Goal: Transaction & Acquisition: Purchase product/service

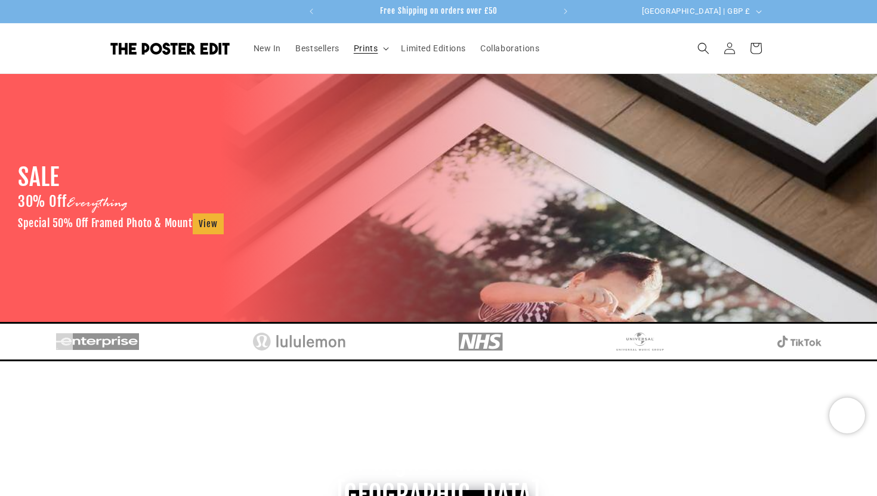
click at [382, 48] on summary "Prints" at bounding box center [371, 48] width 48 height 25
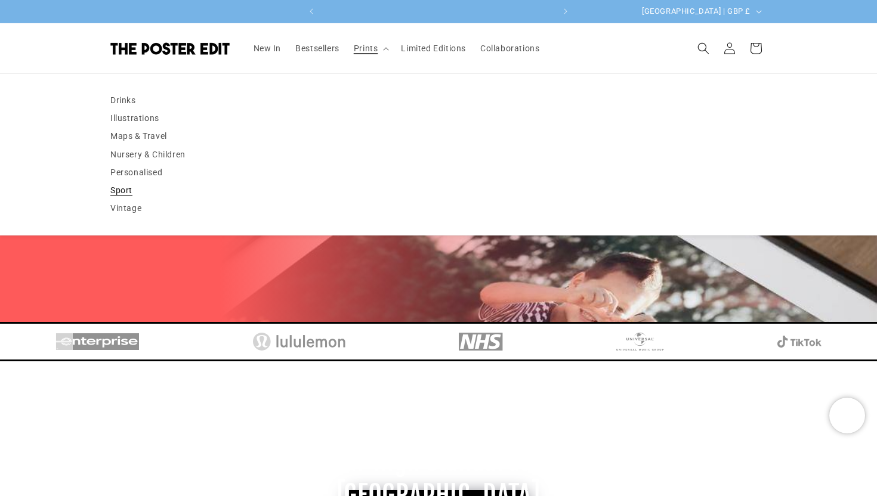
scroll to position [0, 465]
click at [137, 172] on link "Personalised" at bounding box center [438, 172] width 656 height 18
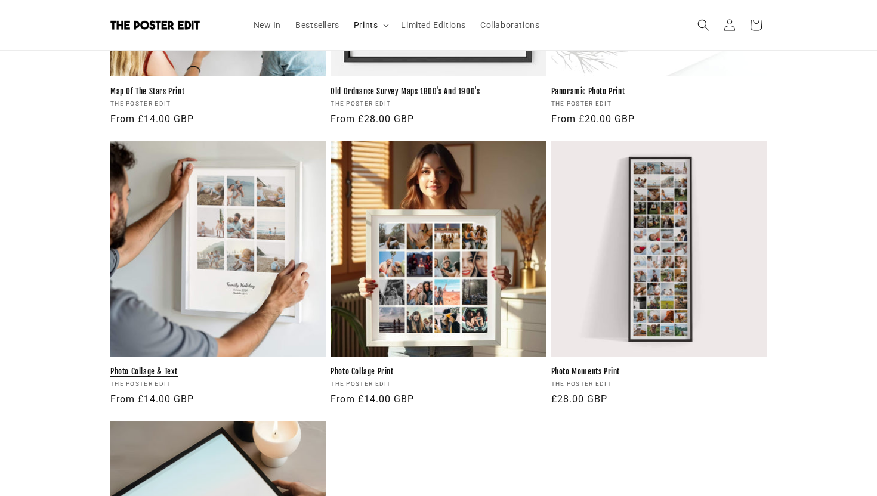
click at [244, 367] on link "Photo Collage & Text" at bounding box center [217, 372] width 215 height 10
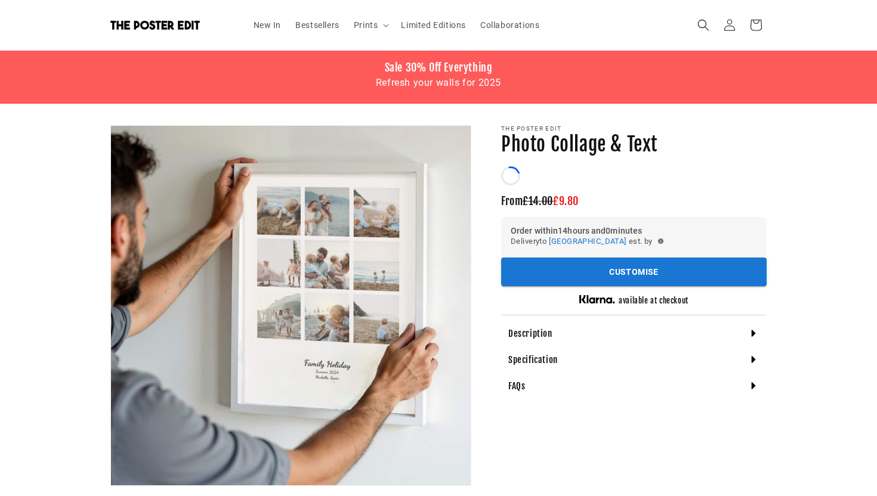
scroll to position [109, 0]
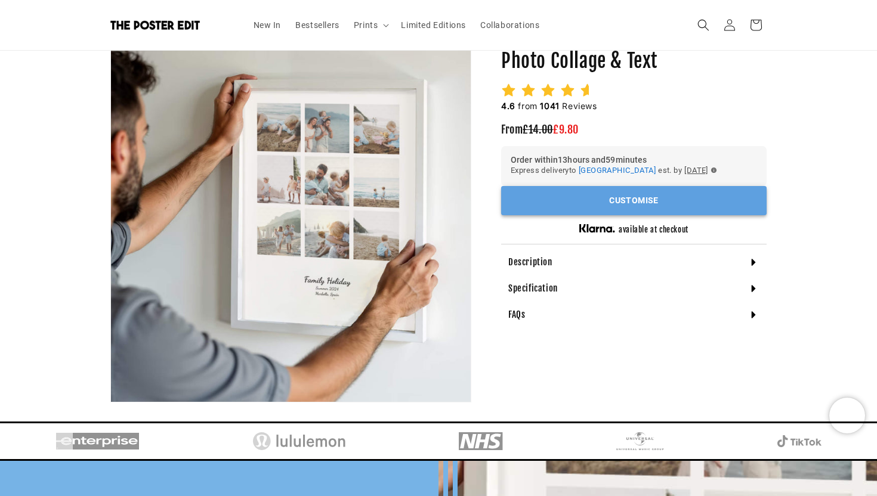
click at [582, 199] on button "Customise" at bounding box center [633, 200] width 265 height 29
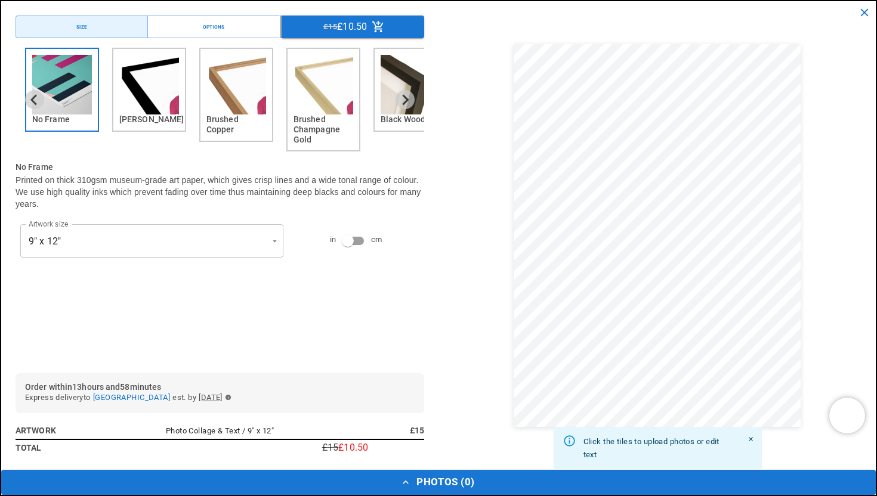
scroll to position [0, 233]
click at [405, 103] on icon "Next slide" at bounding box center [406, 99] width 7 height 11
click at [404, 101] on icon "Next slide" at bounding box center [404, 99] width 11 height 11
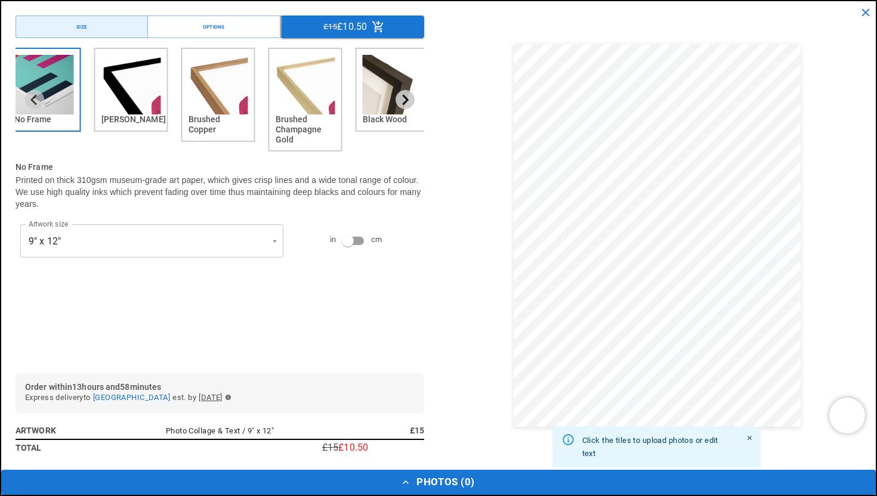
click at [404, 101] on icon "Next slide" at bounding box center [404, 99] width 11 height 11
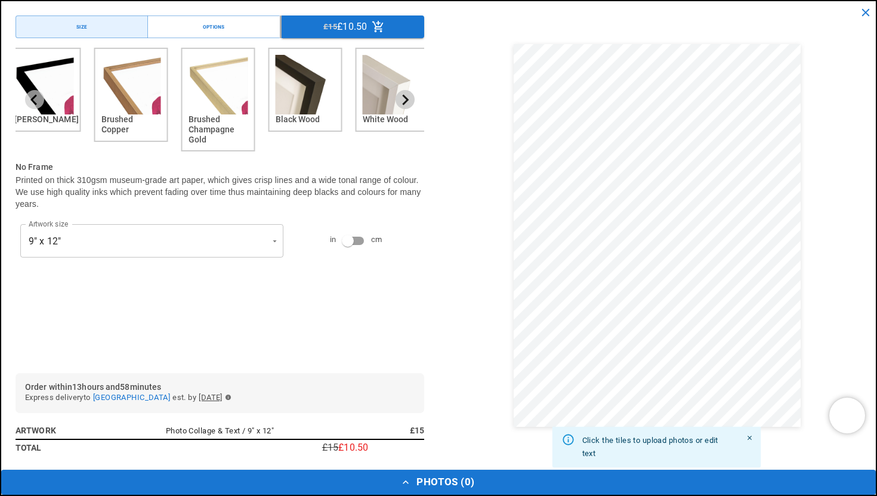
scroll to position [0, 465]
click at [378, 76] on img "6 of 6" at bounding box center [393, 85] width 60 height 60
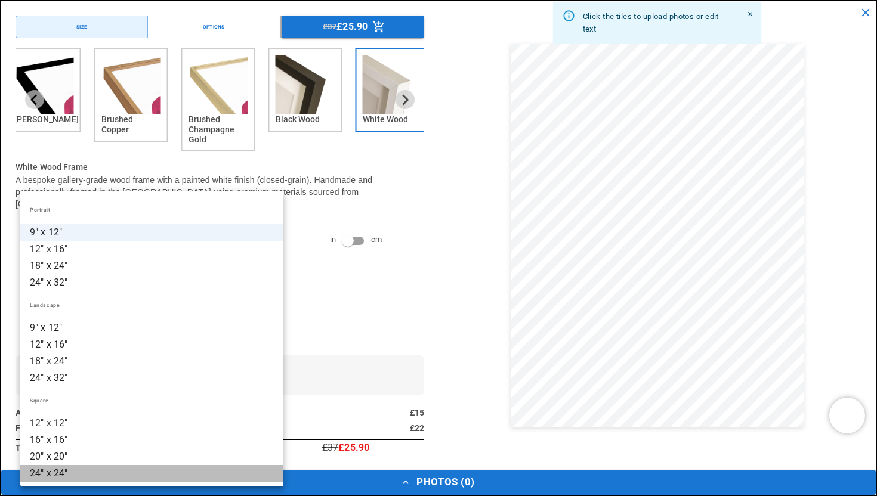
click at [118, 471] on li "24" x 24"" at bounding box center [151, 473] width 263 height 17
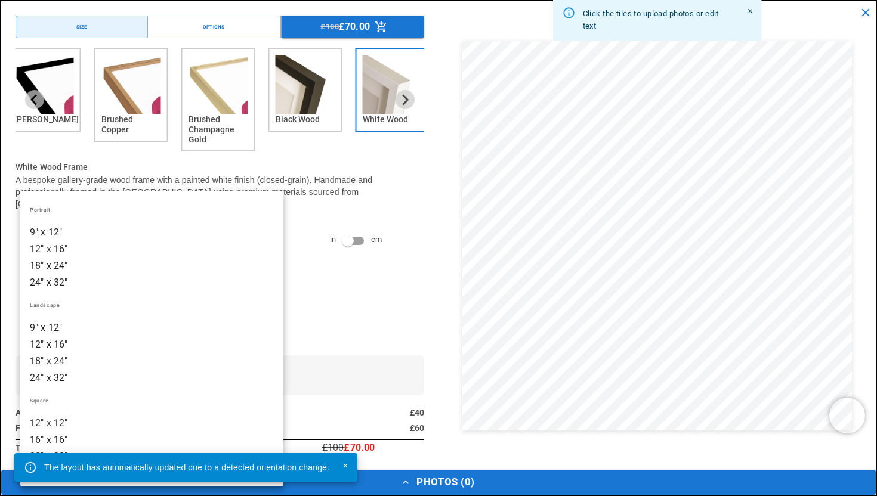
scroll to position [0, 0]
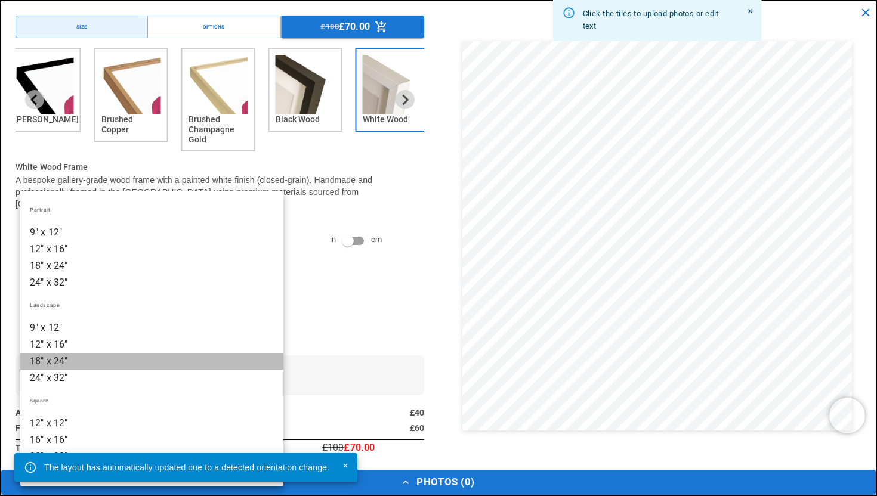
click at [103, 357] on li "18" x 24"" at bounding box center [151, 361] width 263 height 17
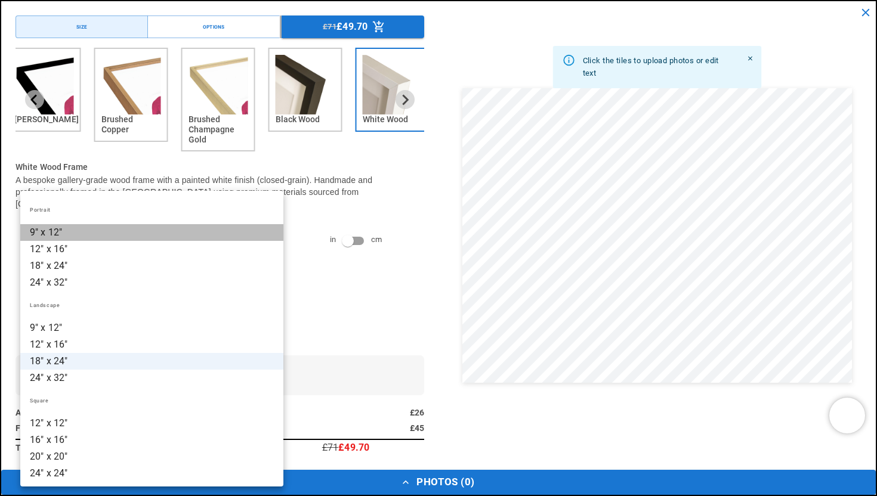
click at [92, 236] on li "9" x 12"" at bounding box center [151, 232] width 263 height 17
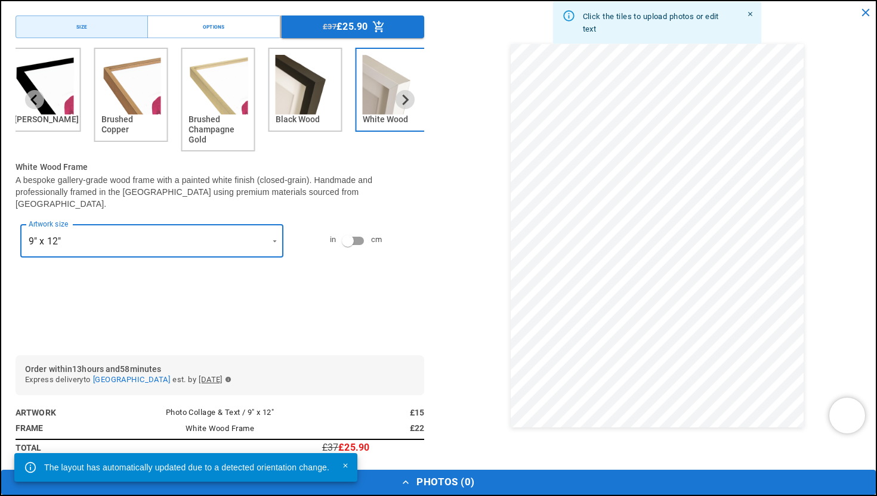
scroll to position [0, 465]
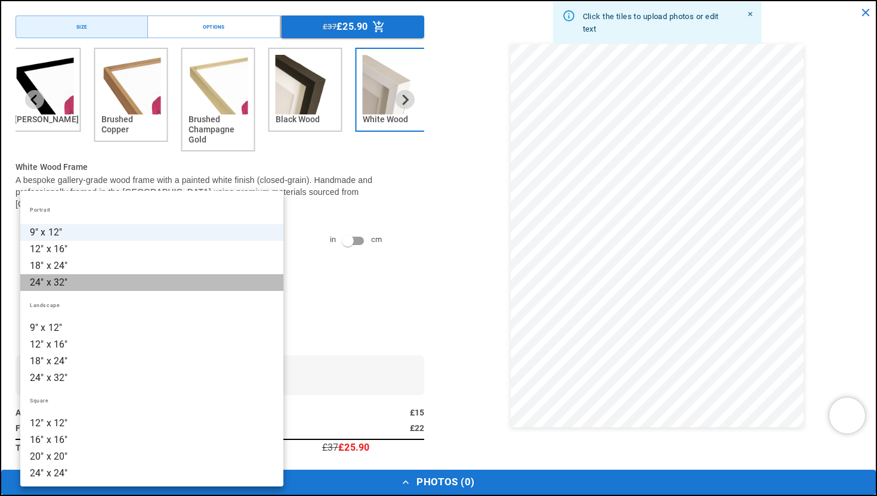
click at [89, 280] on li "24" x 32"" at bounding box center [151, 282] width 263 height 17
type input "*********"
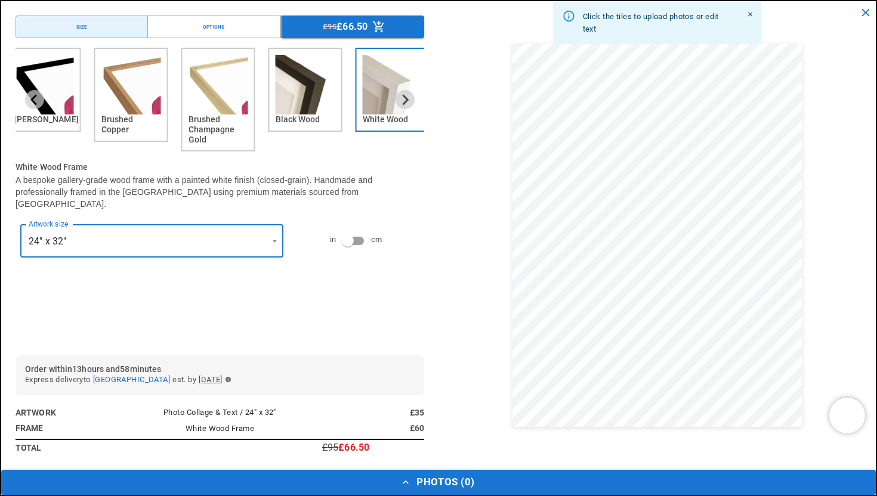
click at [410, 481] on icon "button" at bounding box center [406, 483] width 12 height 12
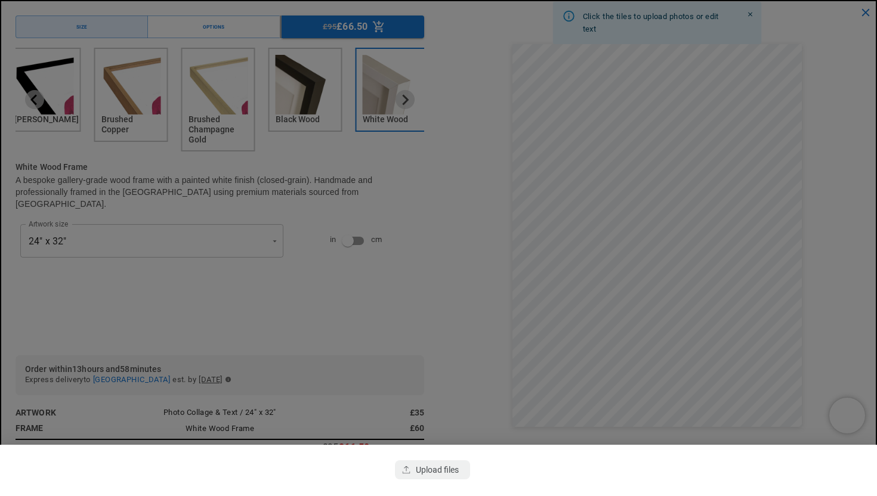
scroll to position [0, 233]
click at [410, 467] on div "button" at bounding box center [432, 470] width 75 height 19
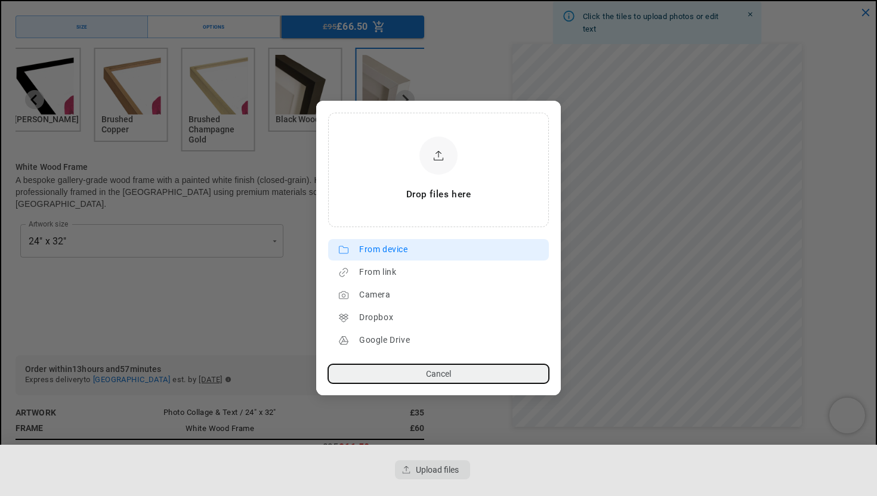
click at [361, 248] on div "From device" at bounding box center [451, 249] width 184 height 19
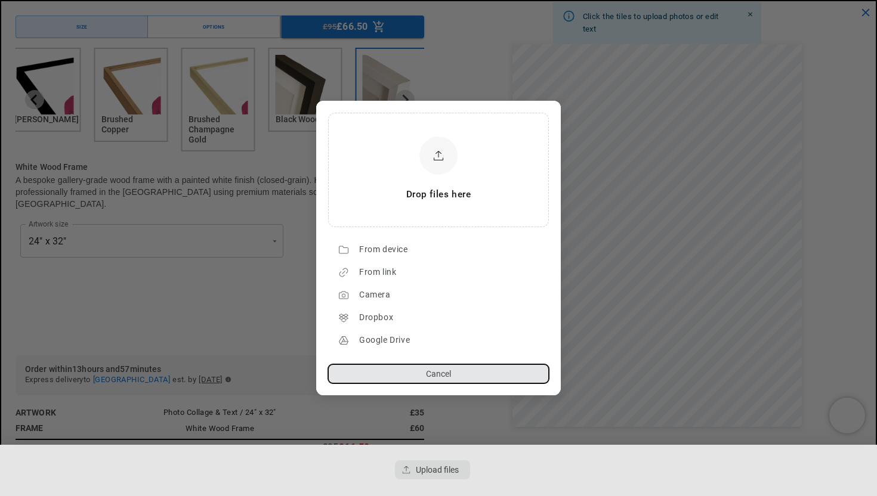
click at [402, 379] on button "Cancel" at bounding box center [438, 374] width 221 height 19
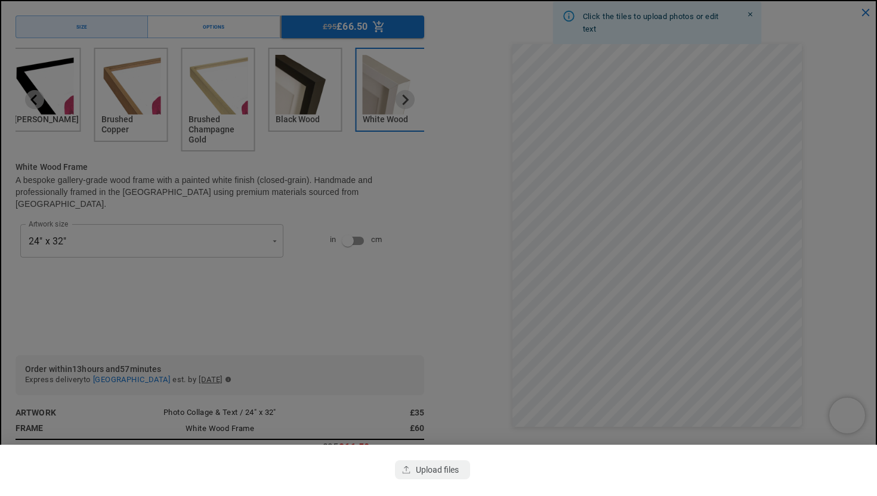
scroll to position [0, 0]
click at [866, 13] on div at bounding box center [438, 248] width 877 height 496
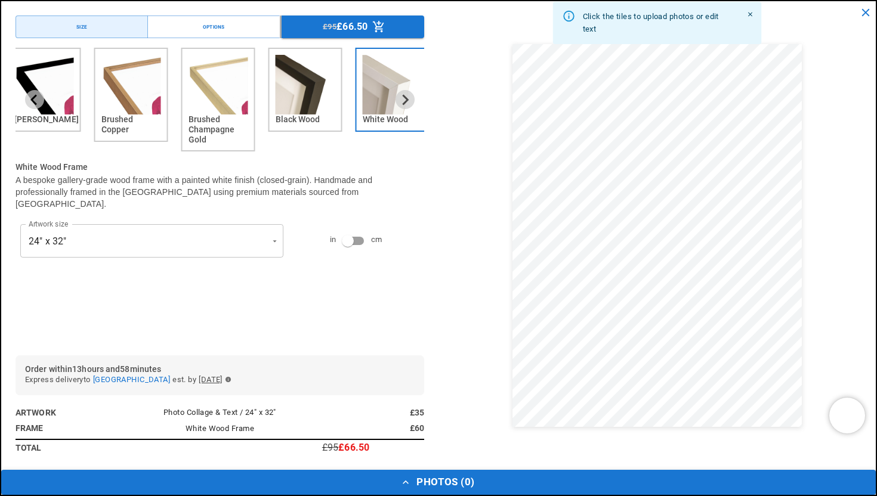
scroll to position [0, 465]
click at [752, 14] on icon "Close" at bounding box center [750, 15] width 8 height 8
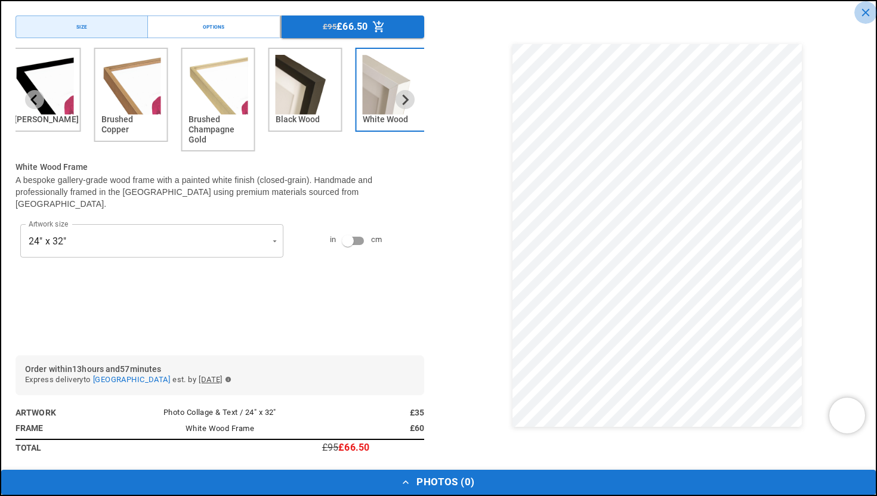
click at [864, 13] on icon "close" at bounding box center [865, 12] width 13 height 13
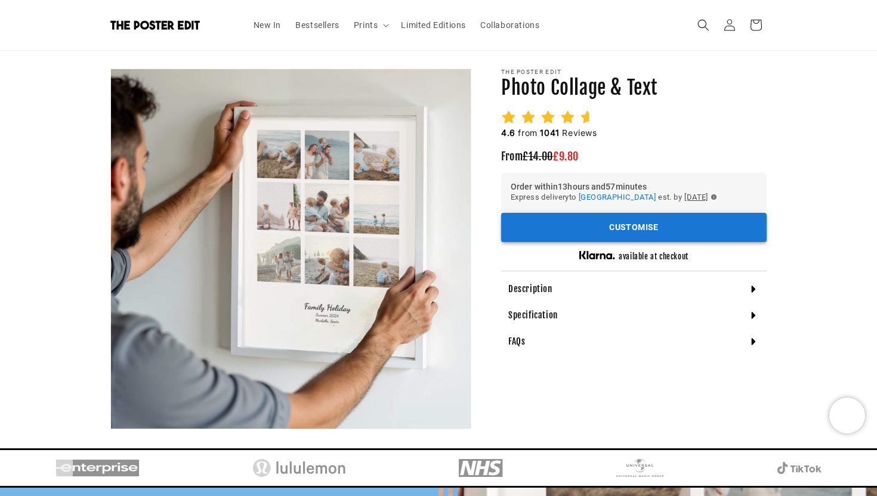
scroll to position [0, 233]
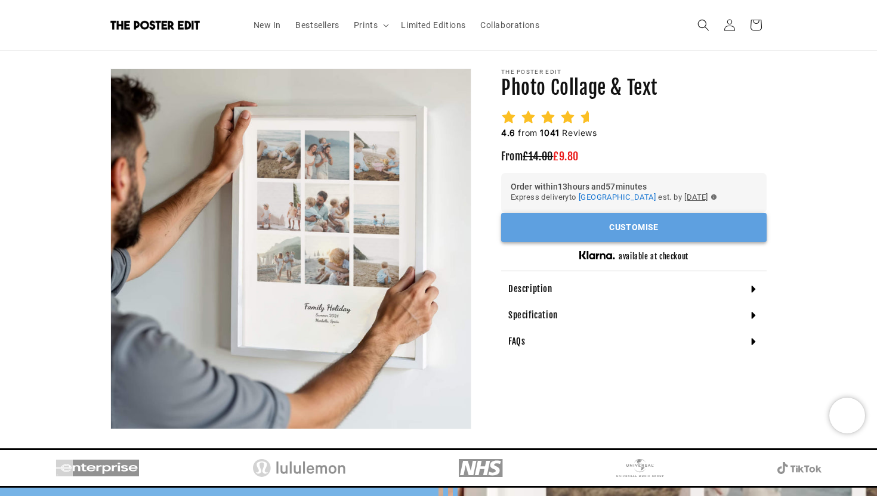
click at [600, 229] on button "Customise" at bounding box center [633, 227] width 265 height 29
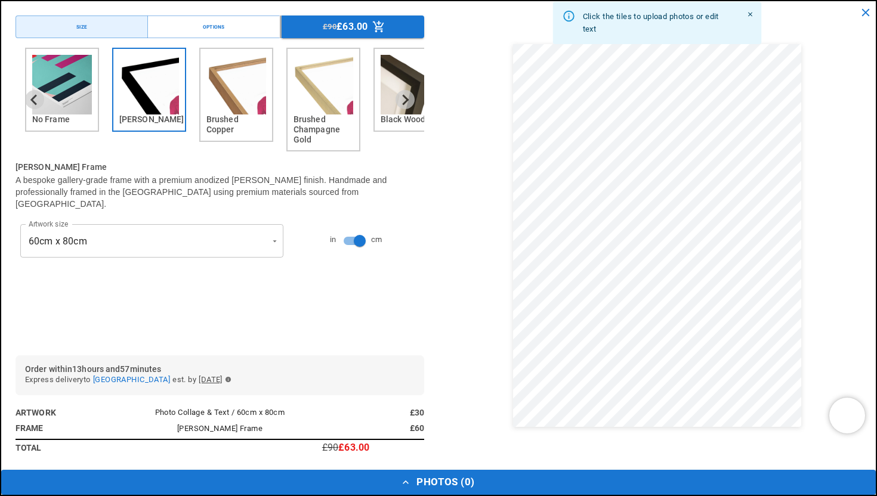
scroll to position [0, 465]
type input "*********"
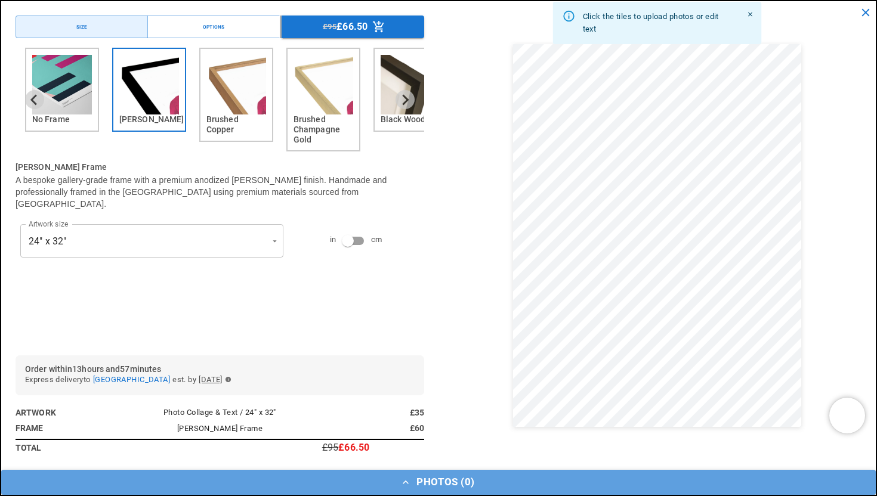
click at [433, 484] on button "Photos ( 0 )" at bounding box center [438, 482] width 875 height 25
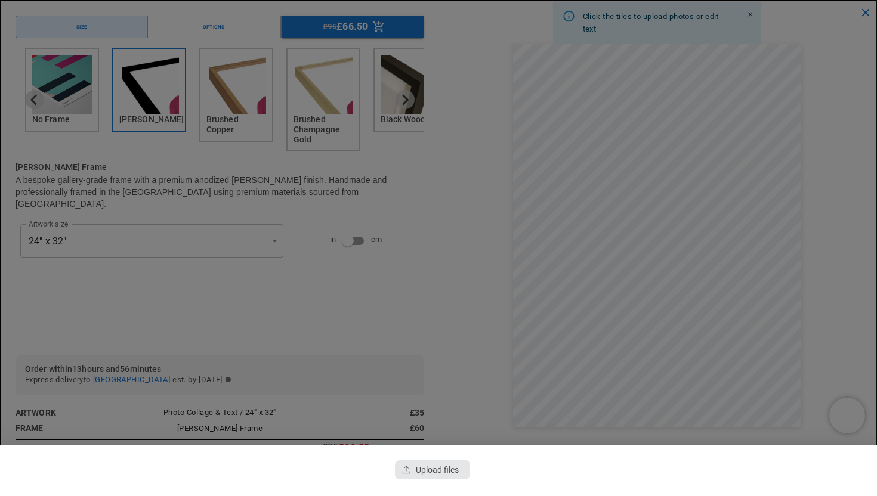
click at [428, 476] on div "button" at bounding box center [432, 470] width 75 height 19
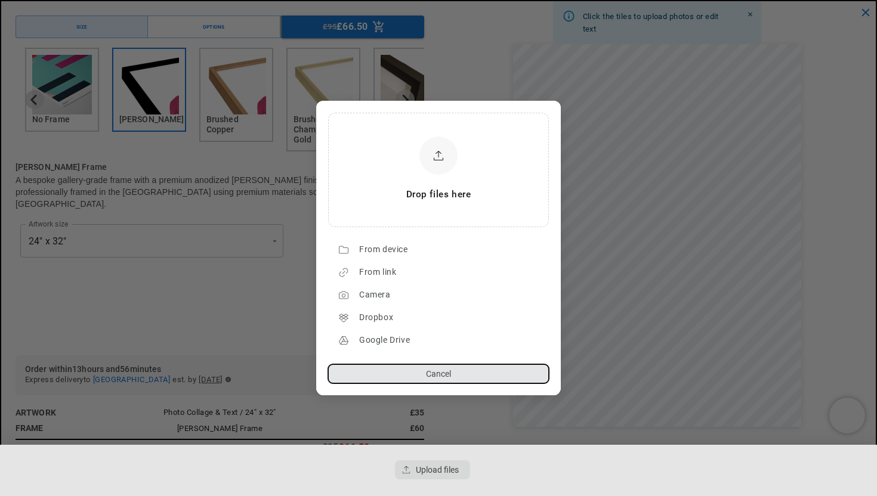
scroll to position [0, 233]
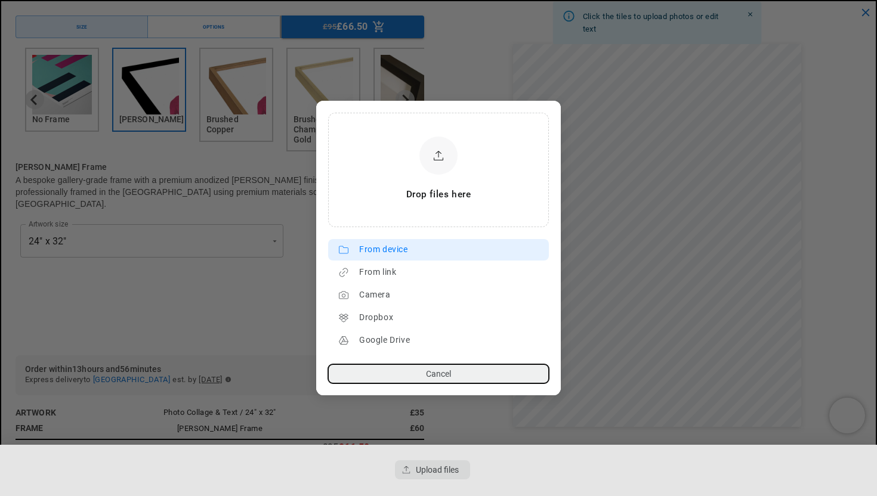
click at [376, 249] on div "From device" at bounding box center [451, 249] width 184 height 19
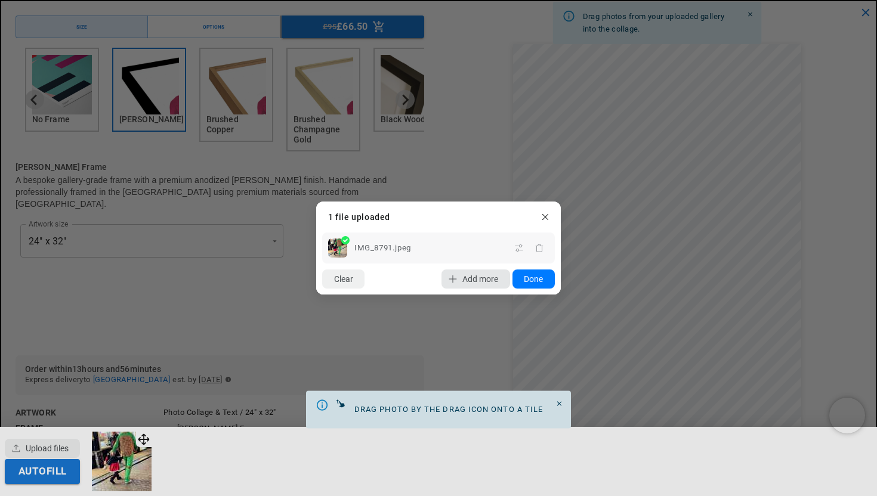
scroll to position [0, 0]
click at [485, 277] on span "Add more" at bounding box center [480, 279] width 36 height 10
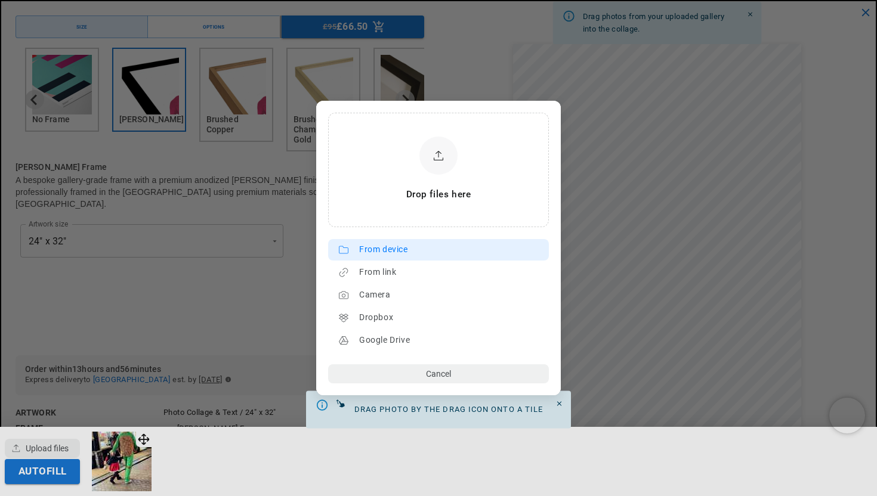
click at [419, 245] on div "From device" at bounding box center [451, 249] width 184 height 19
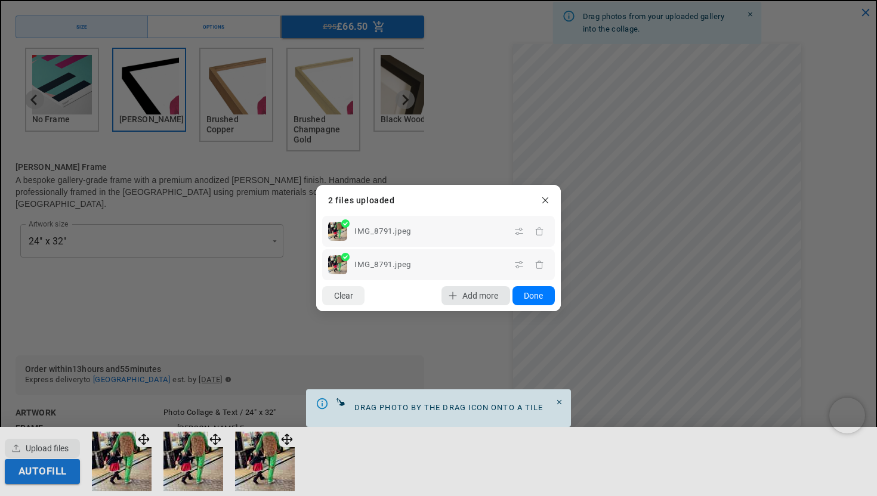
scroll to position [0, 465]
click at [483, 295] on span "Add more" at bounding box center [480, 296] width 36 height 10
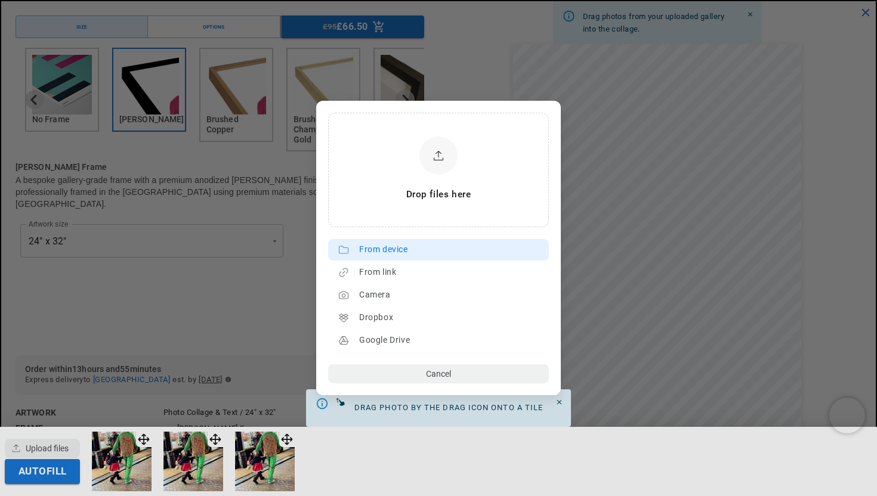
click at [434, 253] on div "From device" at bounding box center [451, 249] width 184 height 19
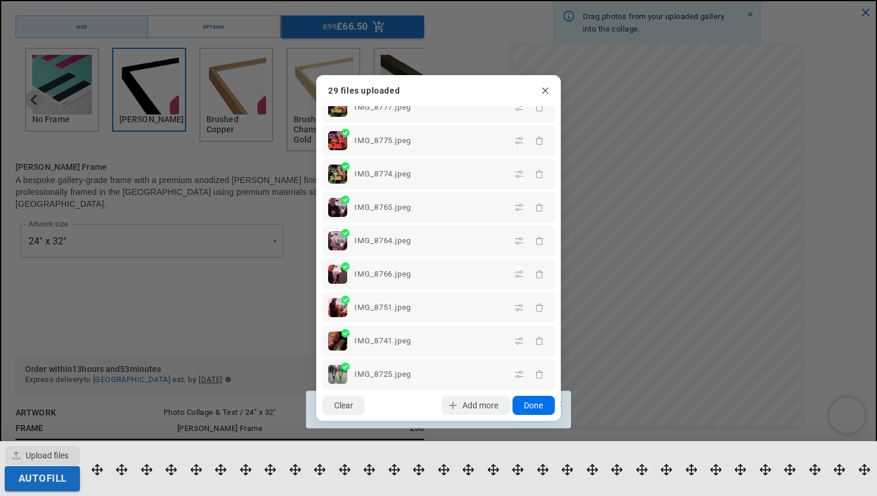
click at [544, 410] on button "Done" at bounding box center [533, 405] width 42 height 19
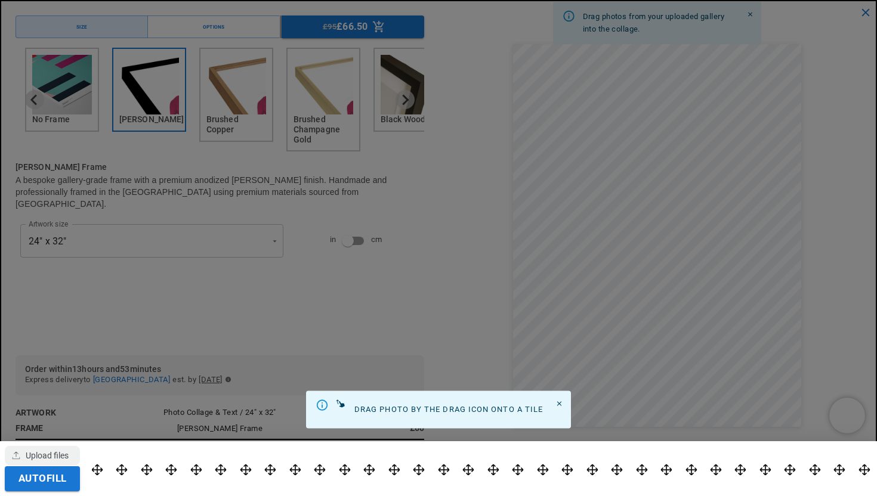
scroll to position [0, 233]
click at [562, 402] on icon "Close" at bounding box center [559, 404] width 8 height 8
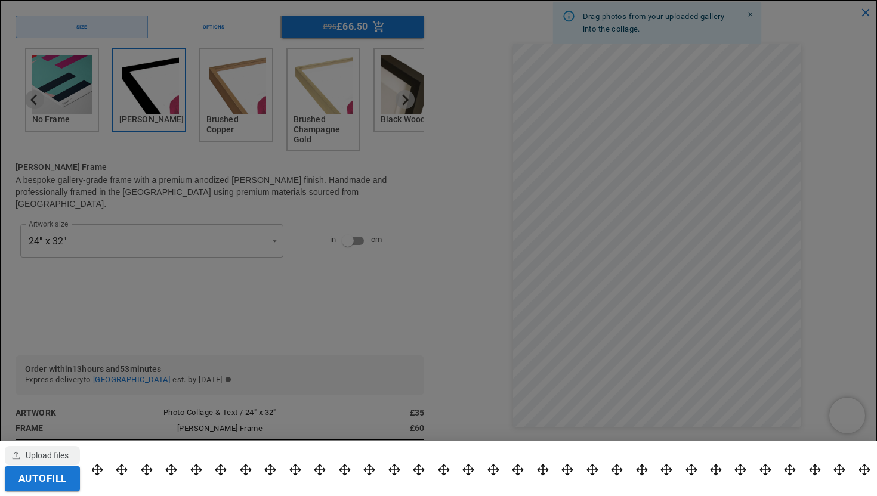
scroll to position [0, 465]
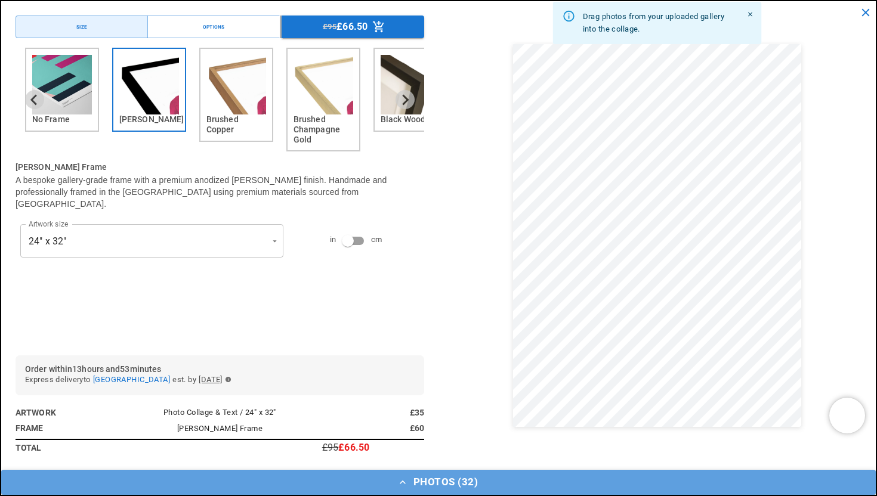
click at [445, 484] on button "Photos ( 32 )" at bounding box center [438, 482] width 875 height 25
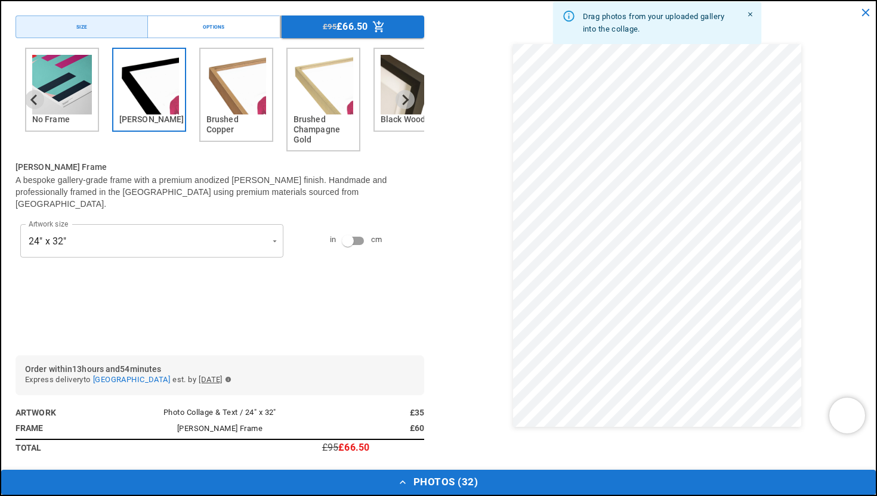
click at [441, 487] on button "Photos ( 32 )" at bounding box center [438, 482] width 875 height 25
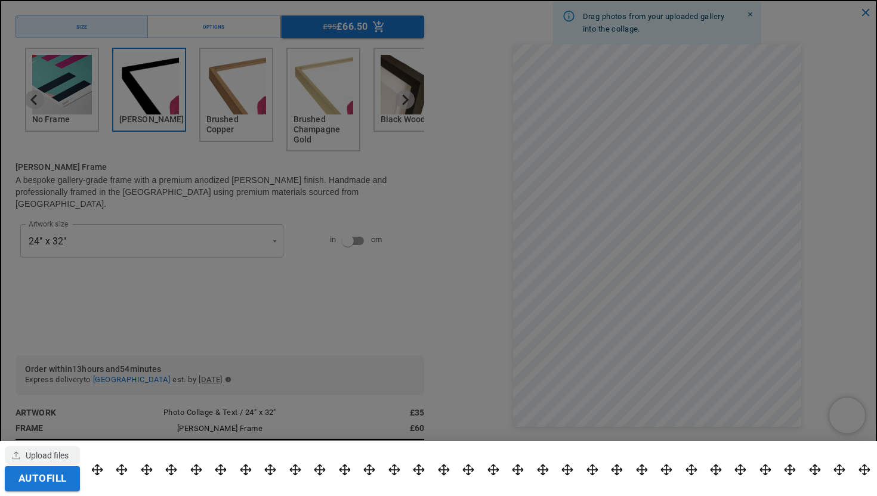
scroll to position [0, 0]
click at [39, 450] on div "button" at bounding box center [42, 455] width 75 height 19
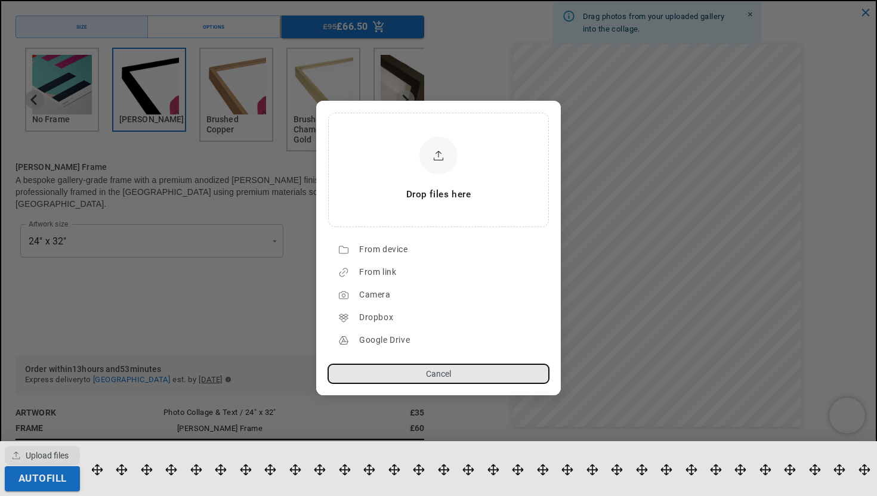
click at [485, 376] on button "Cancel" at bounding box center [438, 374] width 221 height 19
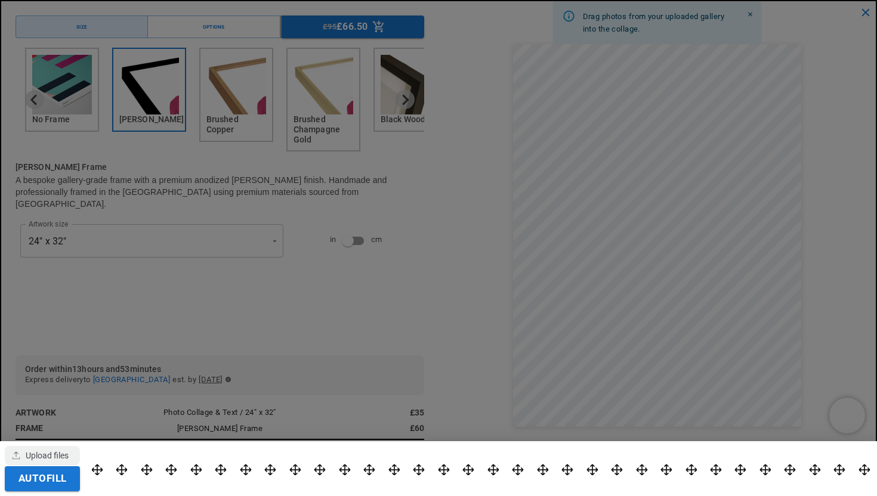
scroll to position [0, 233]
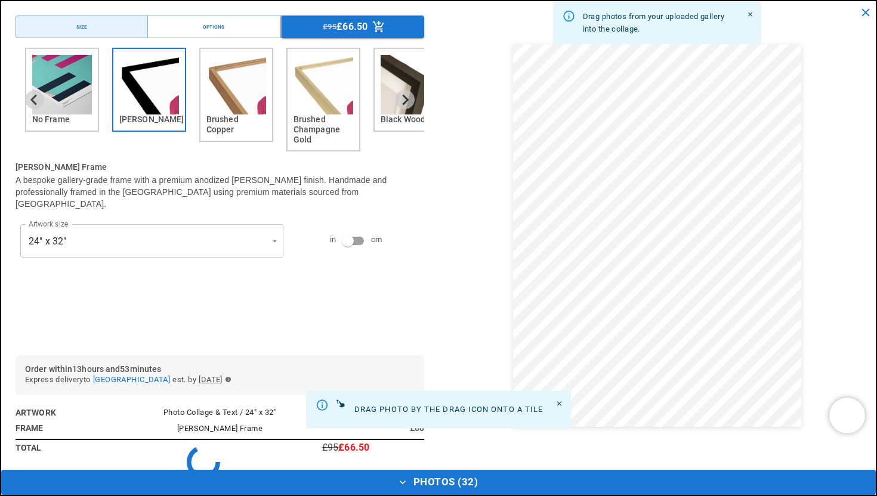
click at [101, 465] on div "Autofill" at bounding box center [438, 248] width 877 height 496
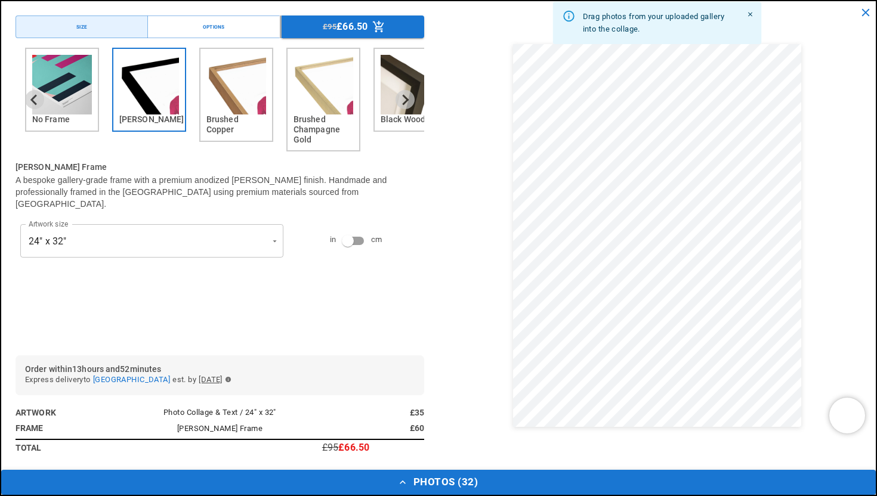
click at [403, 484] on icon "button" at bounding box center [403, 483] width 12 height 12
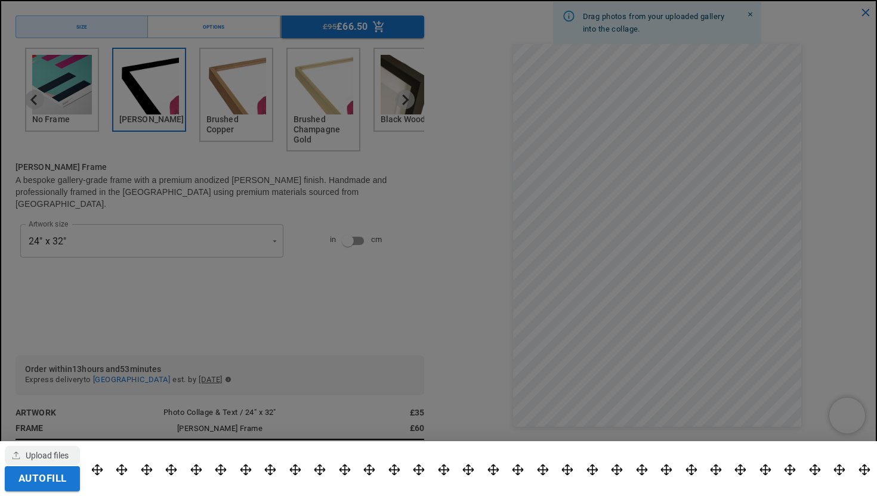
scroll to position [0, 465]
click at [39, 481] on button "Autofill" at bounding box center [42, 479] width 75 height 25
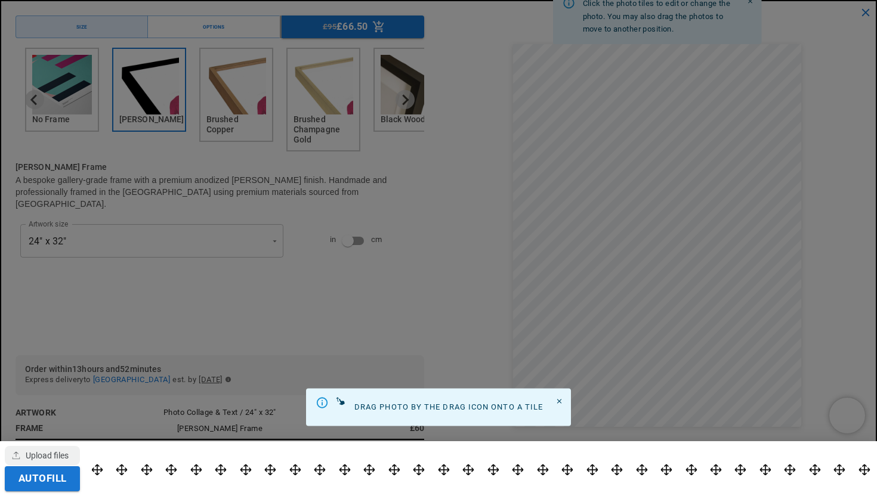
scroll to position [205, 0]
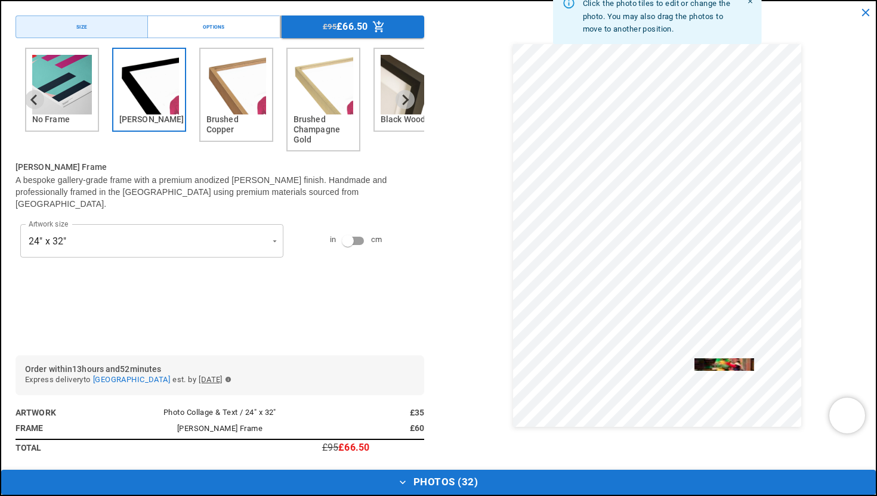
drag, startPoint x: 668, startPoint y: 463, endPoint x: 699, endPoint y: 367, distance: 100.9
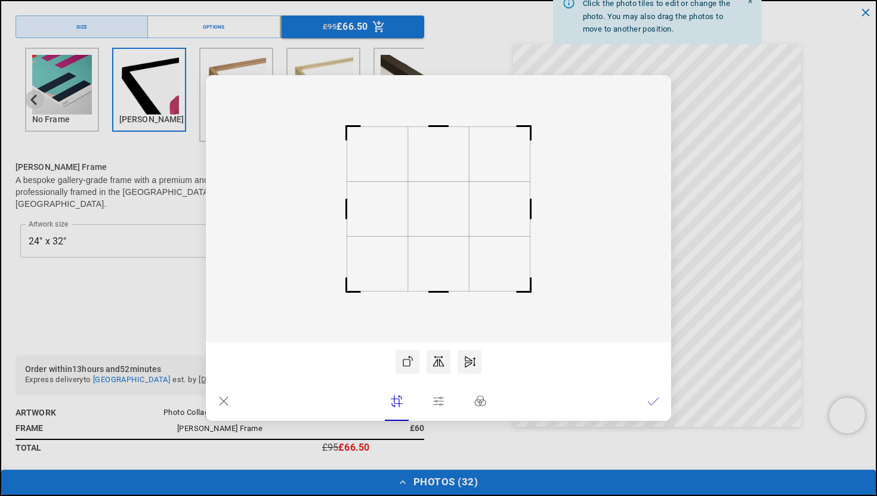
scroll to position [0, 0]
click at [226, 397] on icon at bounding box center [224, 402] width 12 height 12
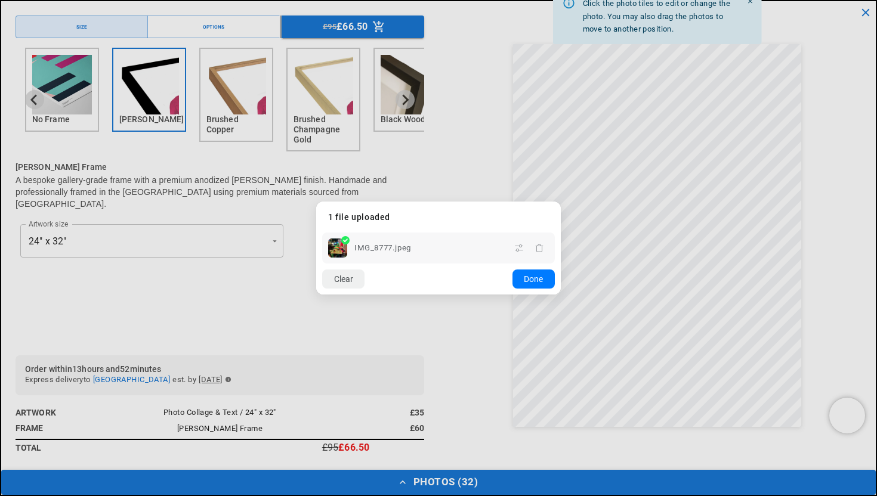
scroll to position [0, 233]
click at [337, 275] on button "Clear" at bounding box center [343, 279] width 42 height 19
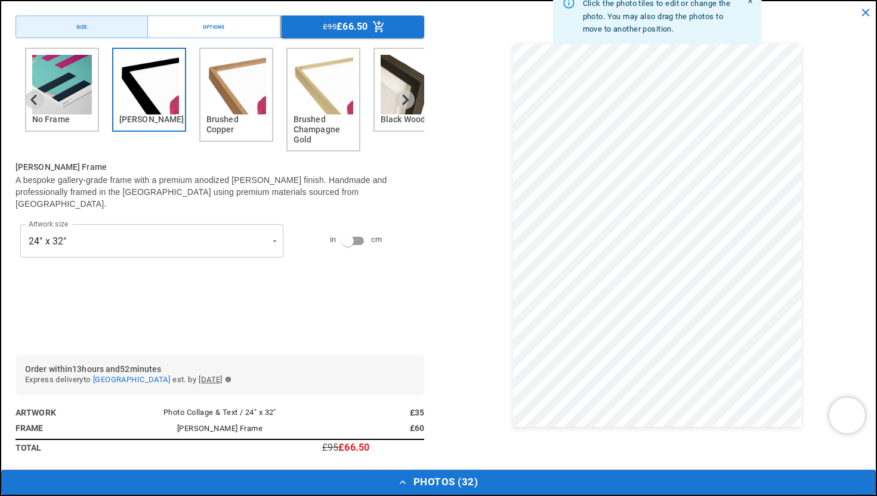
scroll to position [331, 0]
click at [394, 482] on button "Photos ( 32 )" at bounding box center [438, 482] width 875 height 25
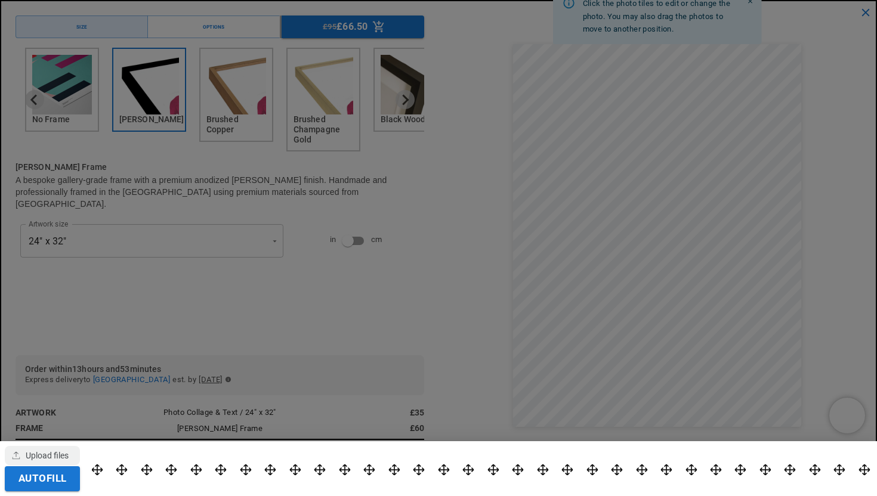
scroll to position [0, 0]
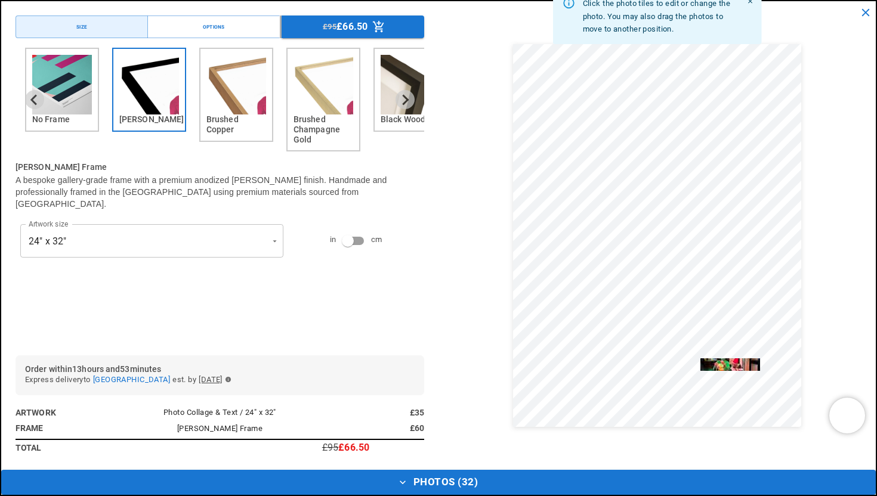
drag, startPoint x: 641, startPoint y: 466, endPoint x: 701, endPoint y: 371, distance: 112.4
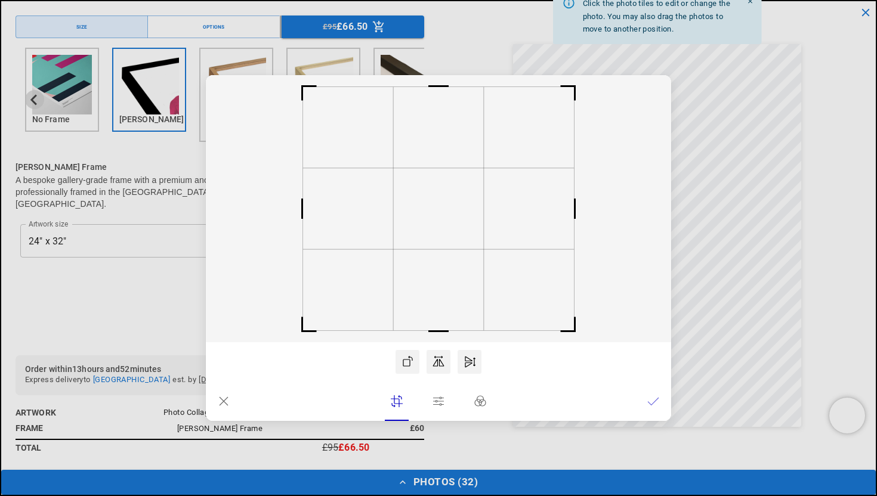
scroll to position [0, 233]
click at [222, 397] on icon at bounding box center [224, 402] width 12 height 12
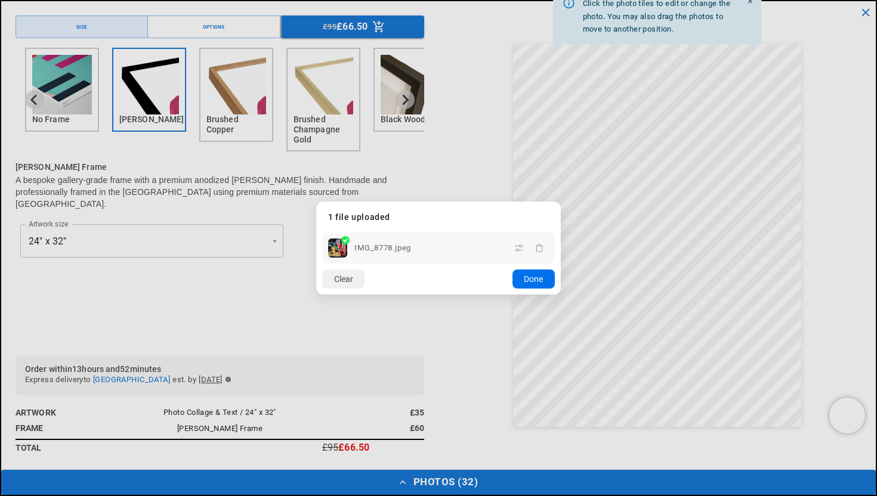
scroll to position [0, 465]
click at [529, 270] on button "Done" at bounding box center [533, 279] width 42 height 19
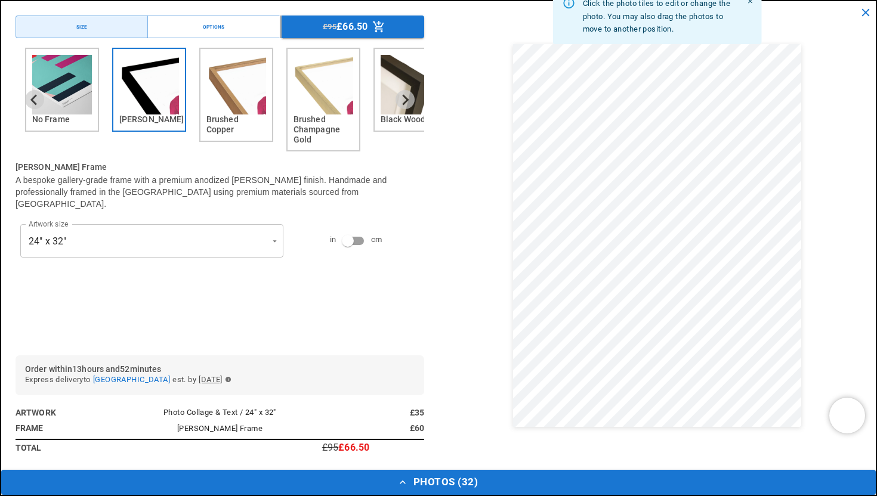
scroll to position [0, 0]
click at [424, 483] on button "Photos ( 32 )" at bounding box center [438, 482] width 875 height 25
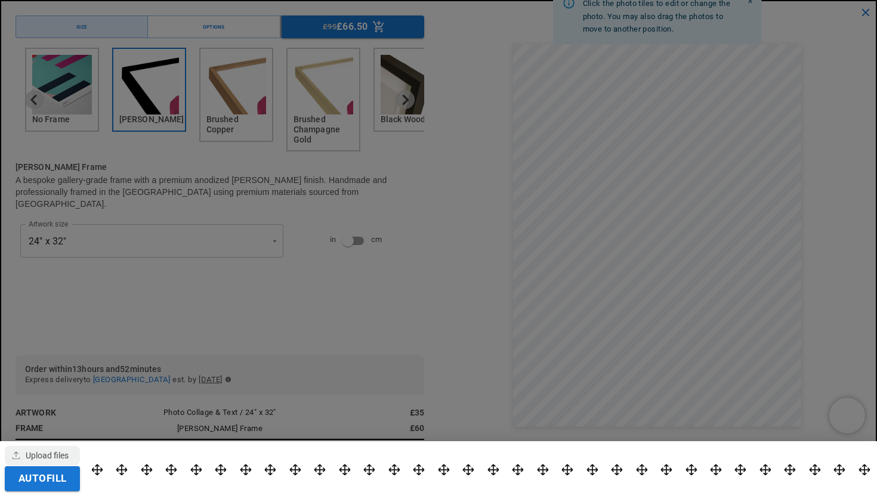
scroll to position [0, 233]
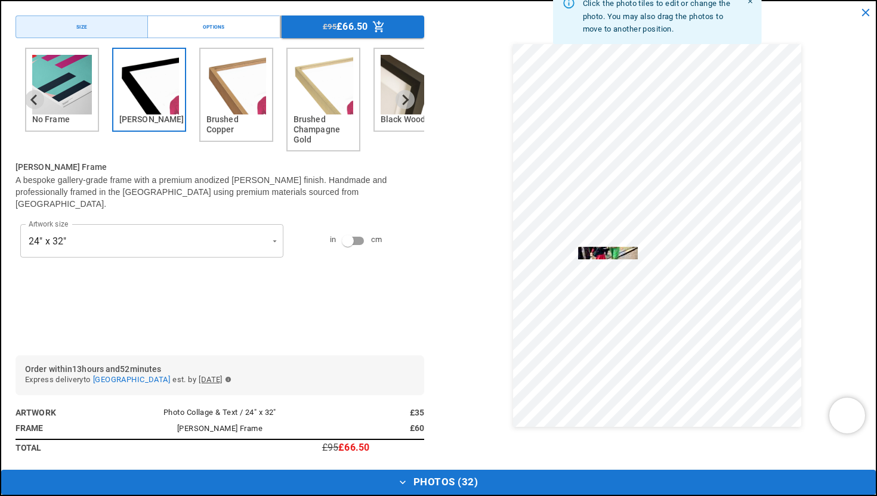
drag, startPoint x: 397, startPoint y: 462, endPoint x: 581, endPoint y: 252, distance: 279.0
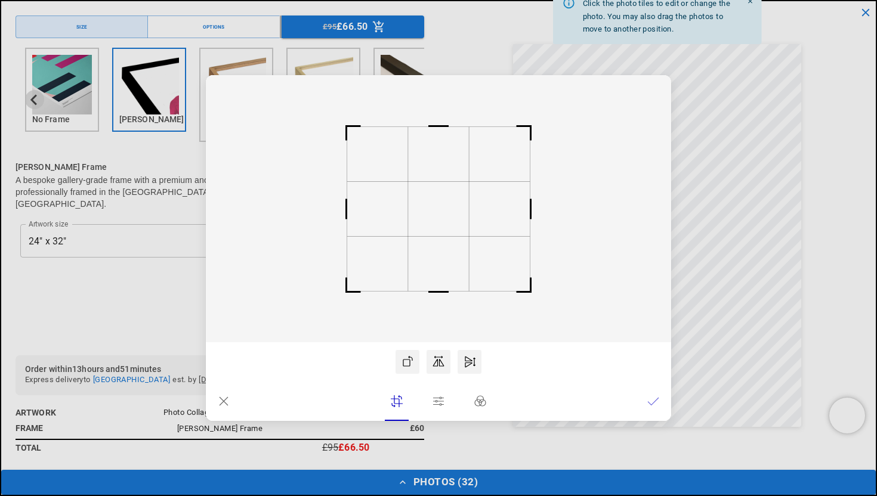
scroll to position [0, 465]
click at [224, 397] on icon at bounding box center [224, 402] width 12 height 12
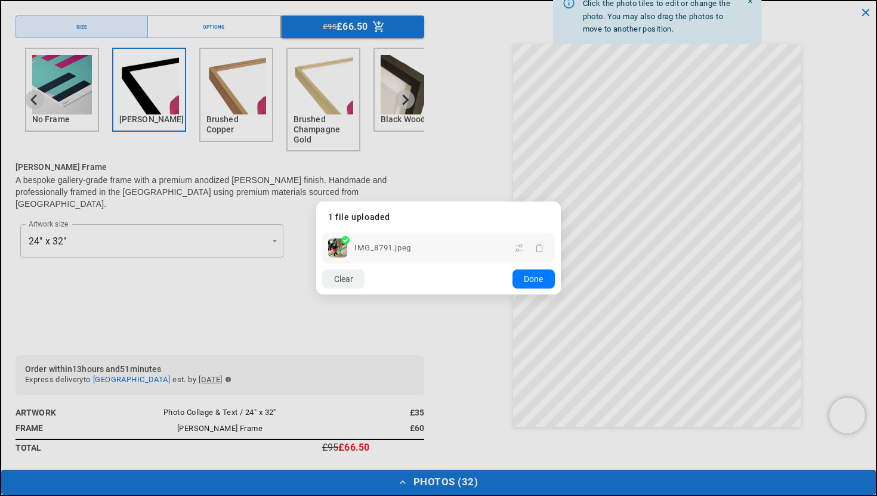
scroll to position [0, 0]
click at [343, 268] on div "Clear Add more Upload Done" at bounding box center [438, 279] width 245 height 31
click at [343, 271] on button "Clear" at bounding box center [343, 279] width 42 height 19
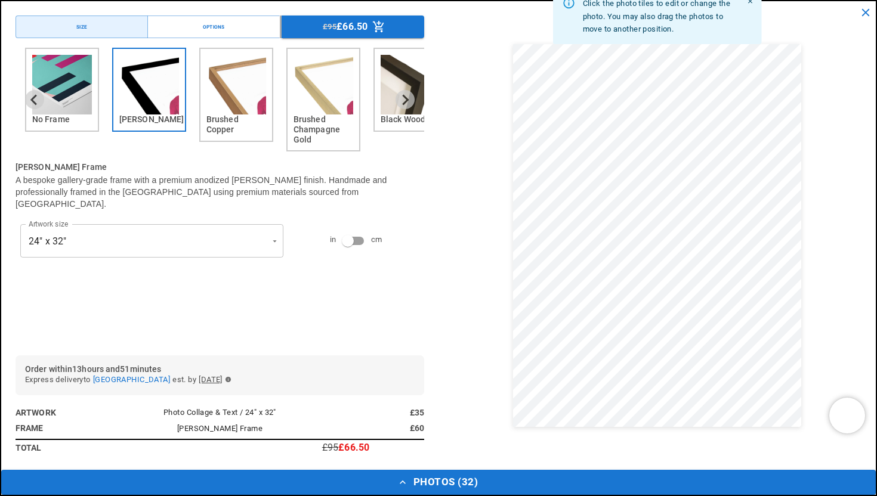
scroll to position [201, 0]
click at [862, 10] on icon "close" at bounding box center [865, 12] width 13 height 13
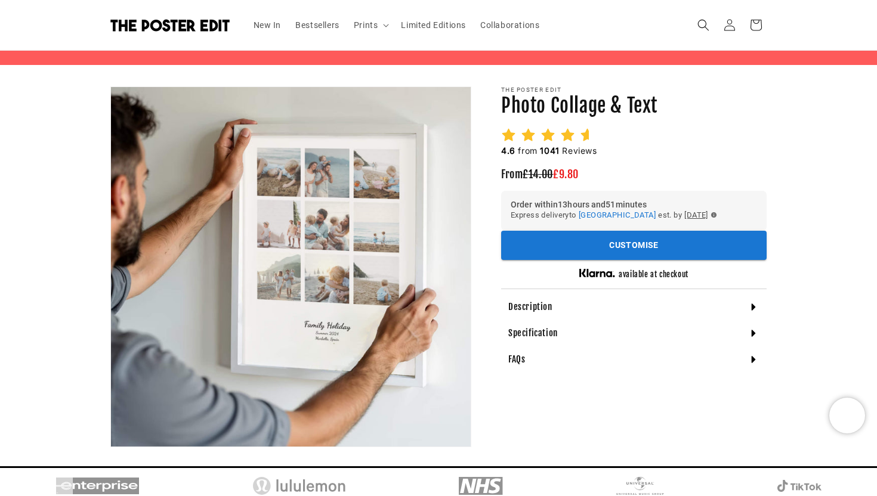
scroll to position [0, 0]
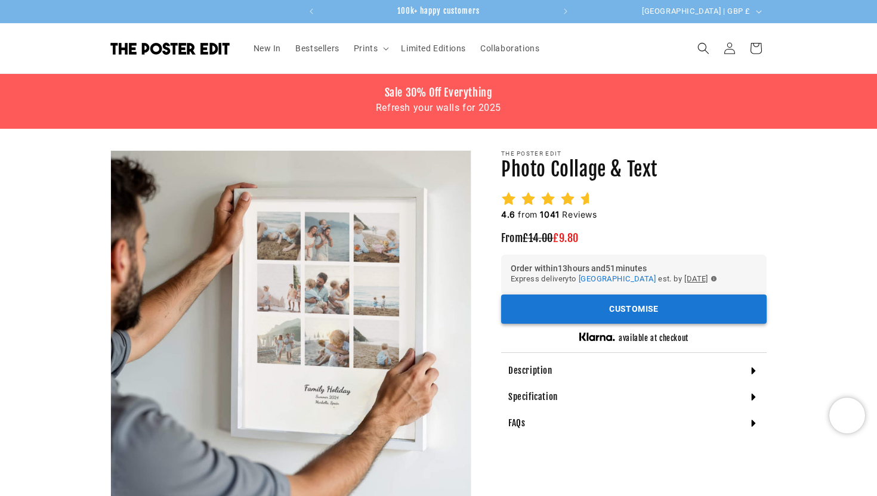
click at [612, 317] on button "Customise" at bounding box center [633, 309] width 265 height 29
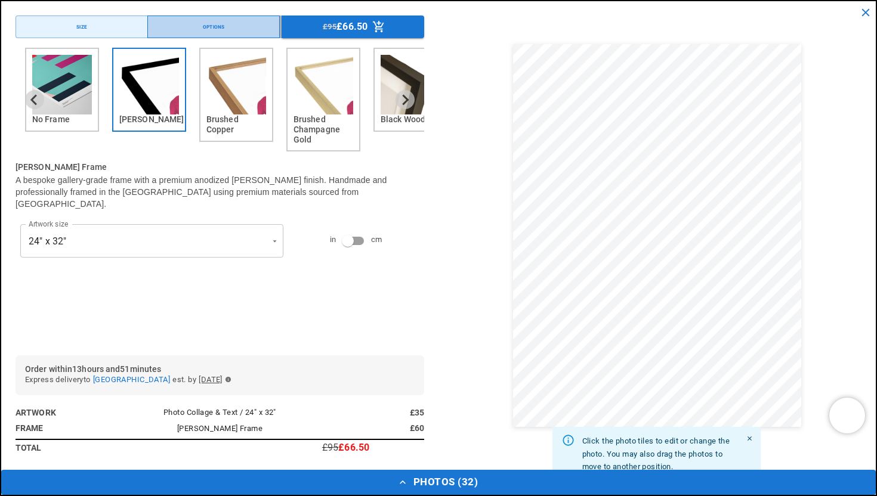
click at [233, 25] on button "Options" at bounding box center [213, 27] width 132 height 23
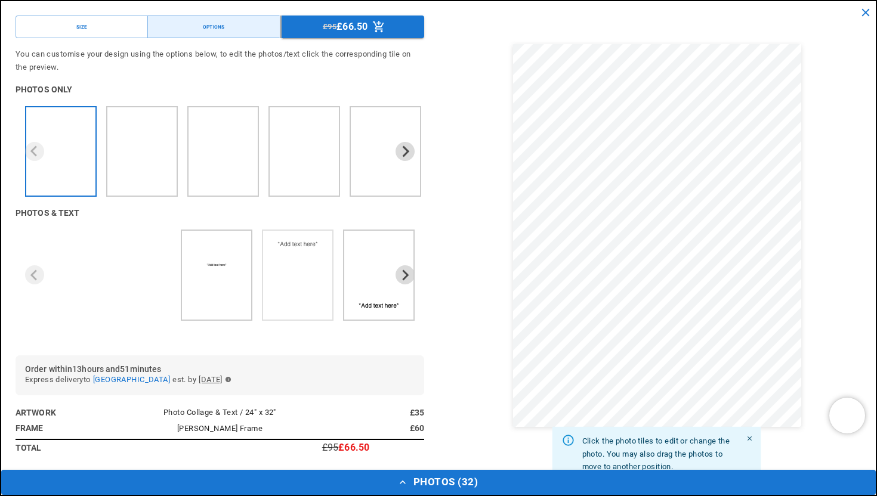
scroll to position [0, 465]
click at [310, 244] on img "2 of 3" at bounding box center [298, 245] width 60 height 18
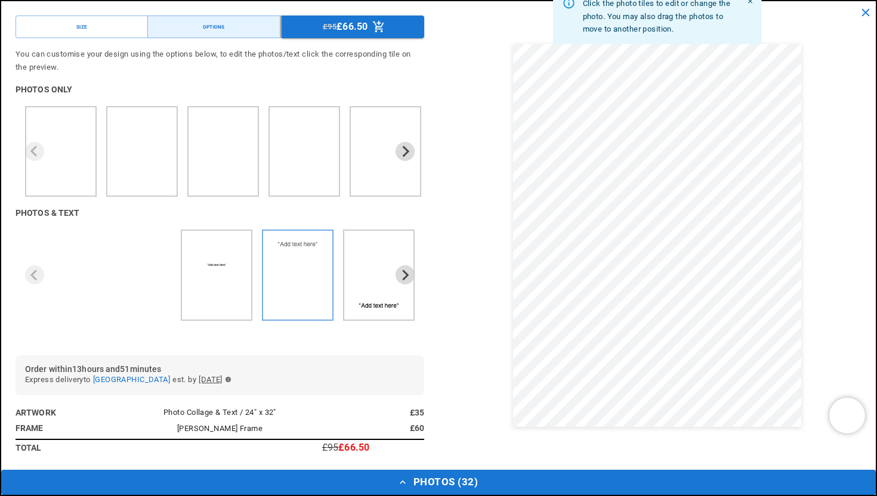
scroll to position [0, 0]
click at [291, 261] on img "2 of 3" at bounding box center [298, 265] width 18 height 18
click at [310, 235] on div "2 of 3" at bounding box center [298, 275] width 72 height 91
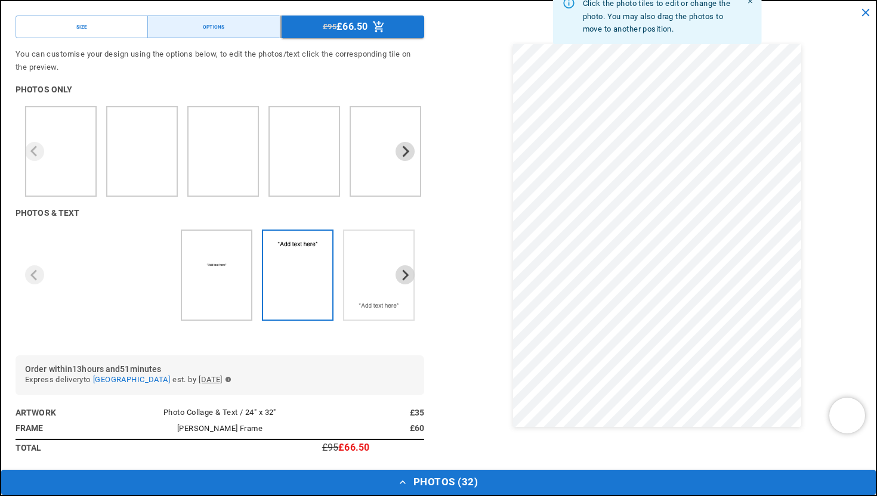
click at [354, 307] on img "3 of 3" at bounding box center [379, 306] width 60 height 18
click at [406, 275] on icon "Next slide" at bounding box center [404, 275] width 11 height 11
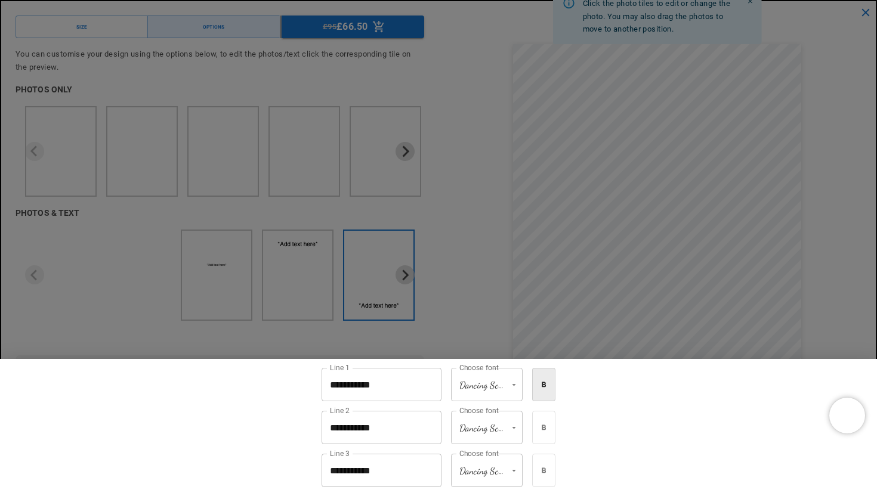
click at [863, 10] on div at bounding box center [438, 248] width 877 height 496
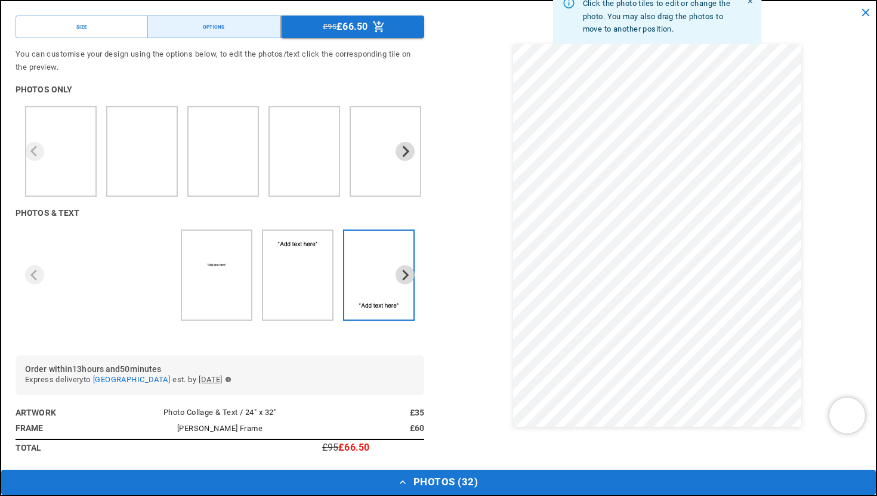
scroll to position [0, 0]
click at [751, 2] on icon "Close" at bounding box center [750, 1] width 4 height 4
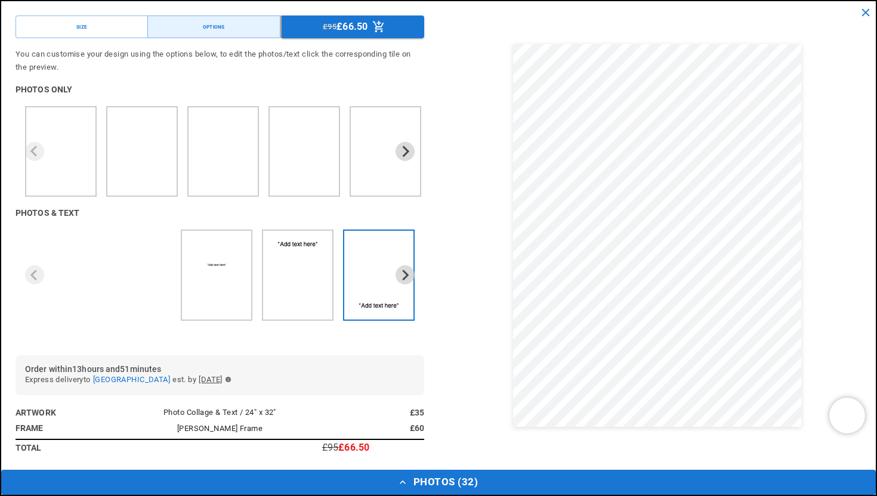
scroll to position [0, 233]
click at [402, 478] on icon "button" at bounding box center [403, 483] width 12 height 12
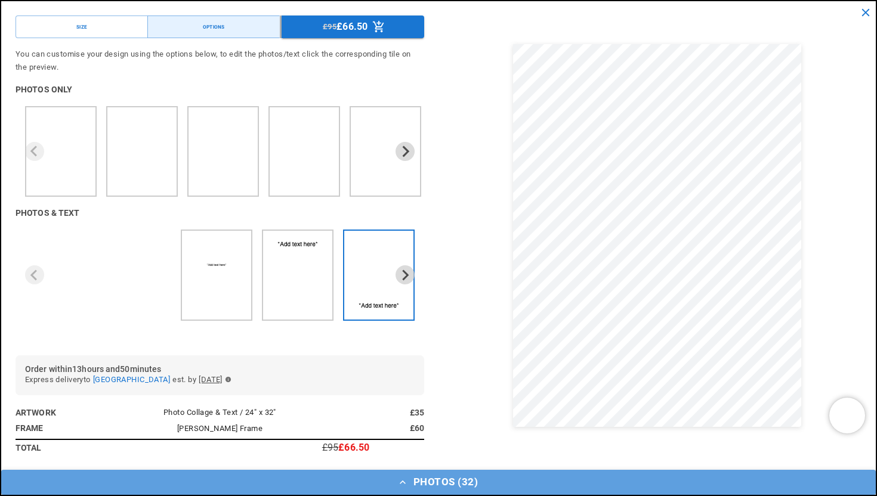
click at [405, 475] on button "Photos ( 32 )" at bounding box center [438, 482] width 875 height 25
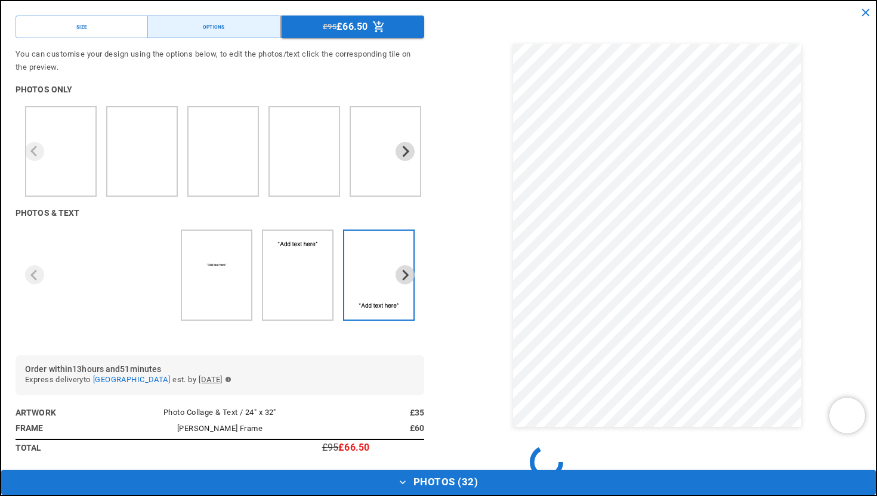
scroll to position [0, 233]
drag, startPoint x: 521, startPoint y: 461, endPoint x: 561, endPoint y: 288, distance: 177.6
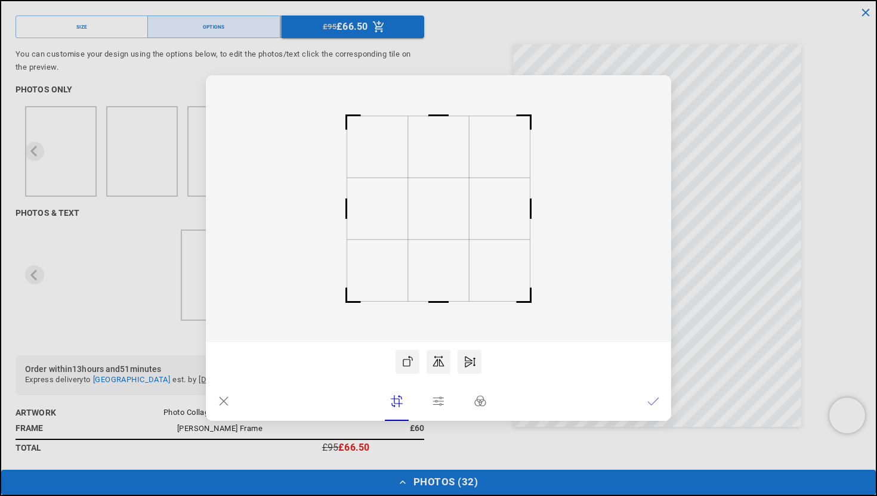
scroll to position [0, 465]
click at [653, 403] on icon at bounding box center [653, 401] width 11 height 7
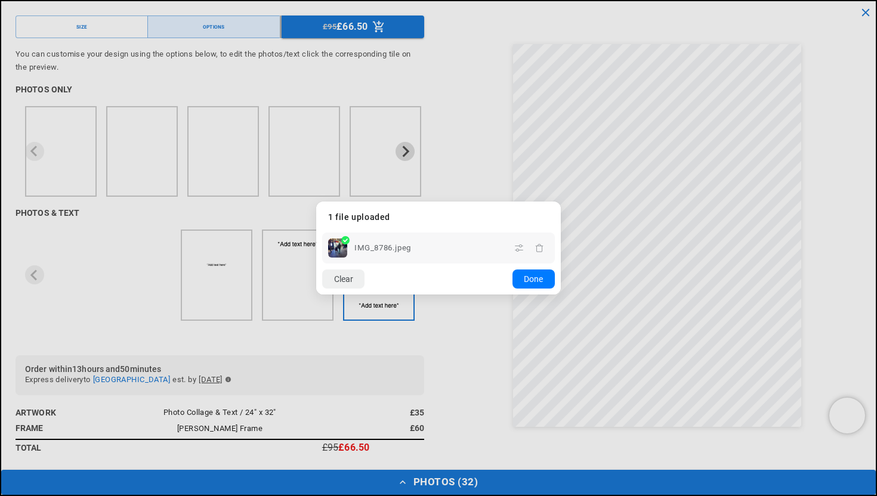
scroll to position [0, 0]
click at [512, 282] on button "Done" at bounding box center [533, 279] width 42 height 19
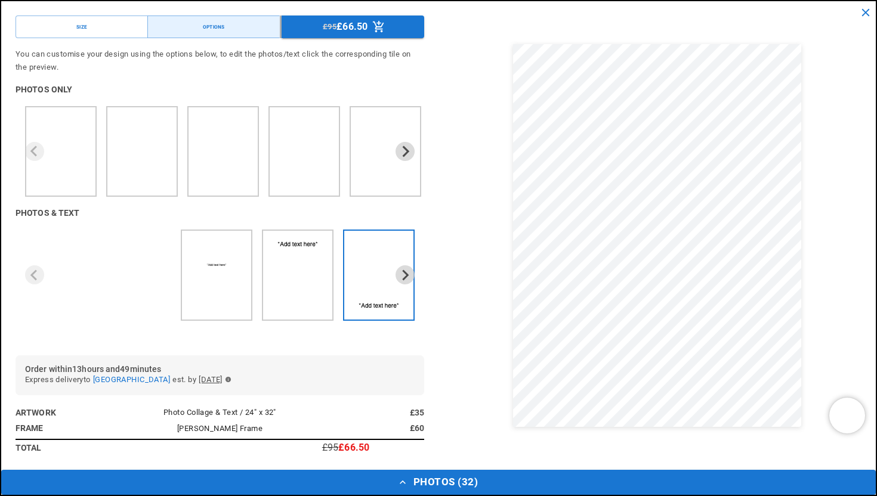
scroll to position [5, 0]
click at [247, 430] on span "[PERSON_NAME] Frame" at bounding box center [219, 428] width 85 height 9
click at [216, 24] on div "Options" at bounding box center [214, 27] width 22 height 8
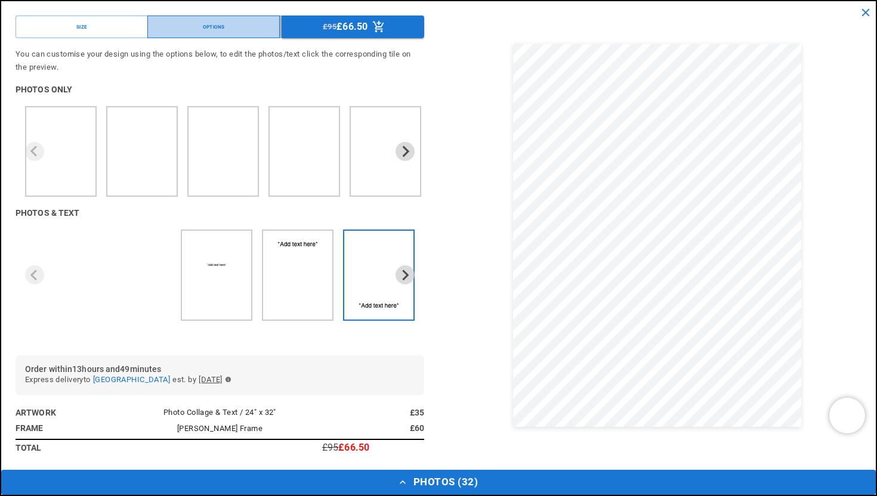
click at [216, 24] on div "Options" at bounding box center [214, 27] width 22 height 8
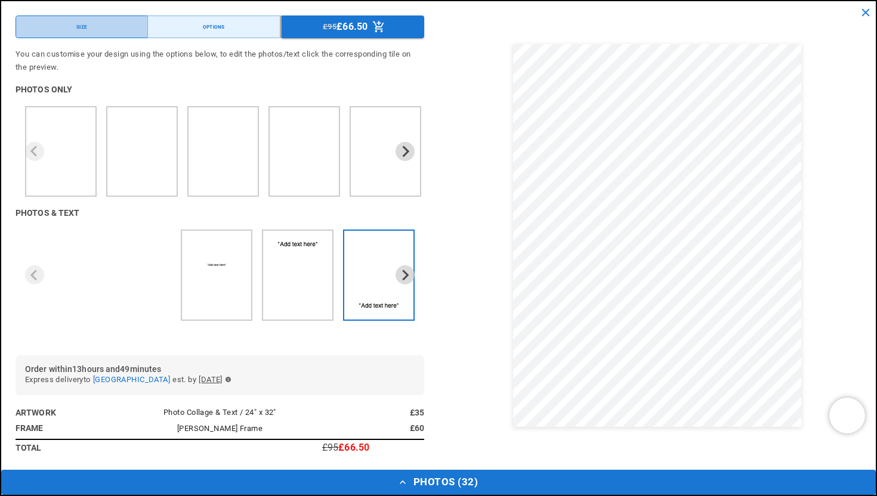
click at [112, 27] on button "Size" at bounding box center [82, 27] width 132 height 23
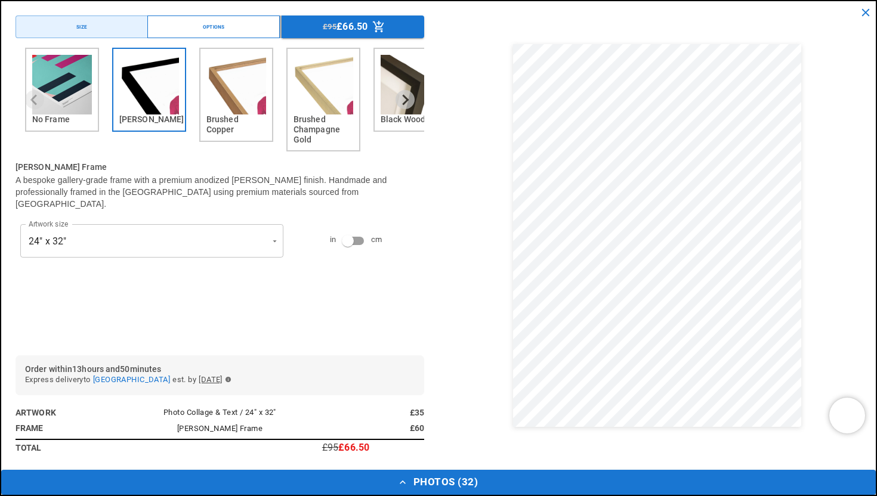
scroll to position [0, 233]
click at [403, 95] on icon "Next slide" at bounding box center [406, 99] width 7 height 11
click at [402, 95] on icon "Next slide" at bounding box center [404, 99] width 11 height 11
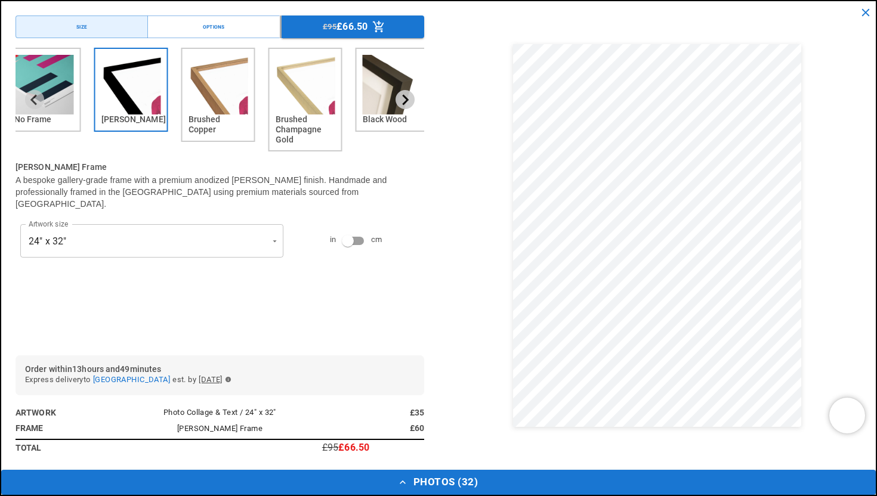
scroll to position [0, 465]
click at [403, 96] on icon "Next slide" at bounding box center [404, 99] width 11 height 11
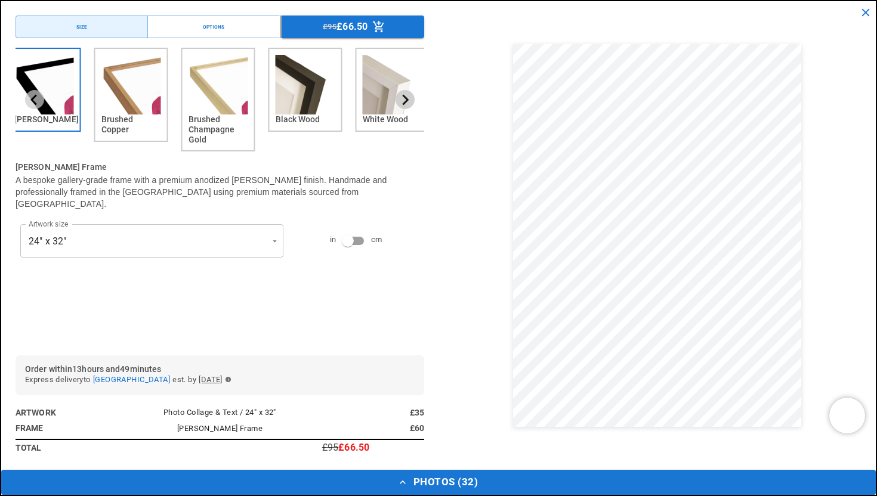
click at [403, 96] on icon "Next slide" at bounding box center [404, 99] width 11 height 11
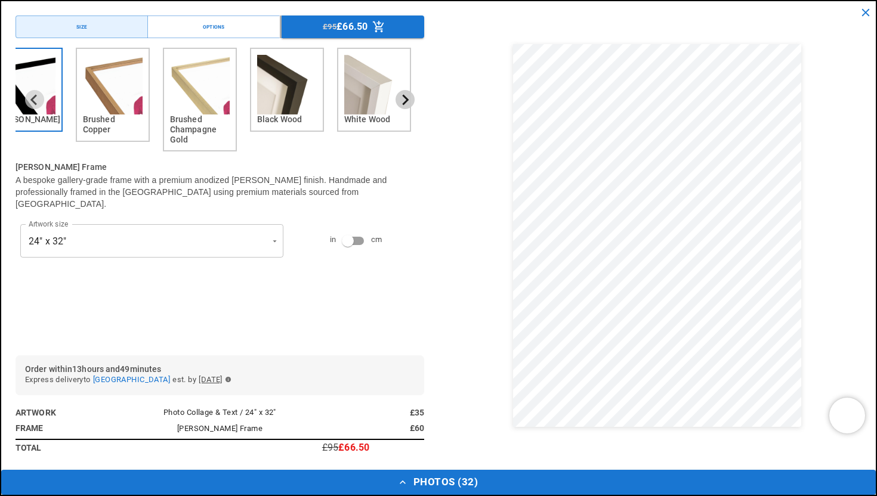
click at [403, 96] on icon "Next slide" at bounding box center [404, 99] width 11 height 11
click at [380, 96] on img "6 of 6" at bounding box center [374, 85] width 60 height 60
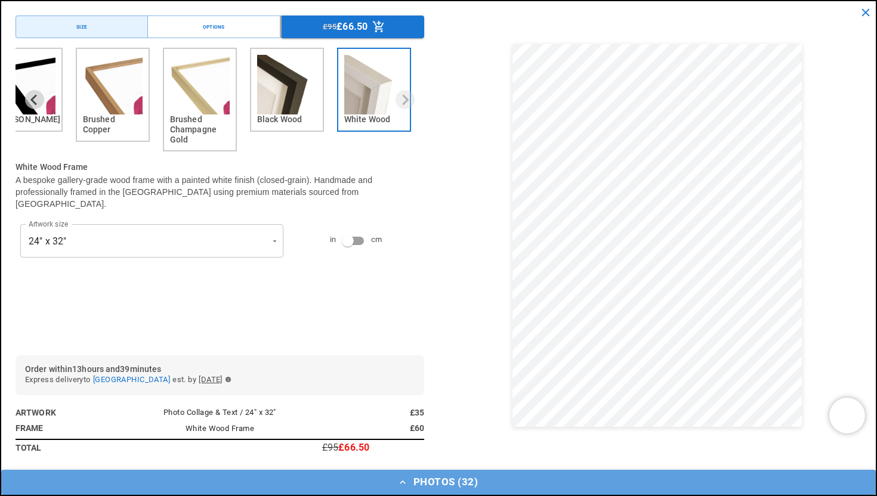
click at [427, 480] on button "Photos ( 32 )" at bounding box center [438, 482] width 875 height 25
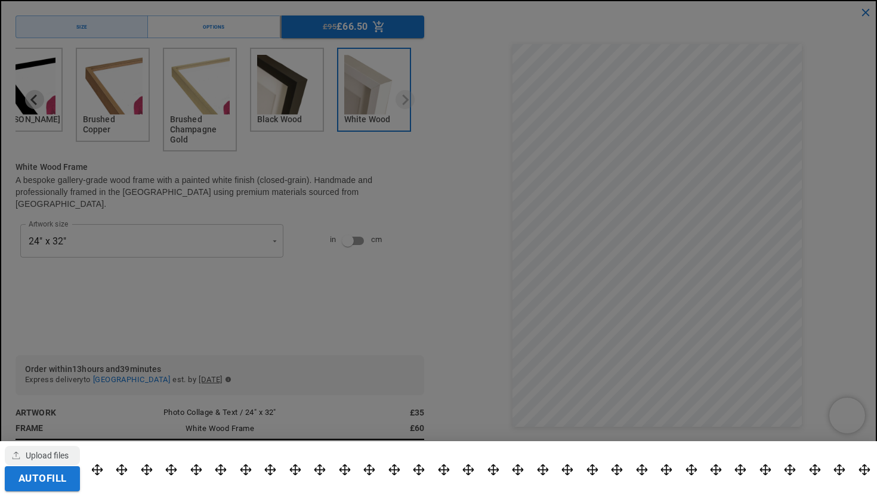
scroll to position [0, 465]
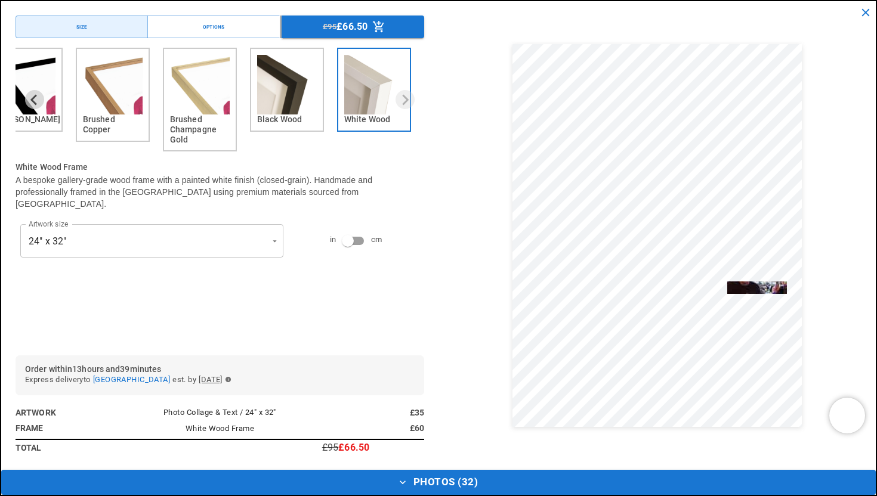
drag, startPoint x: 742, startPoint y: 462, endPoint x: 731, endPoint y: 288, distance: 175.1
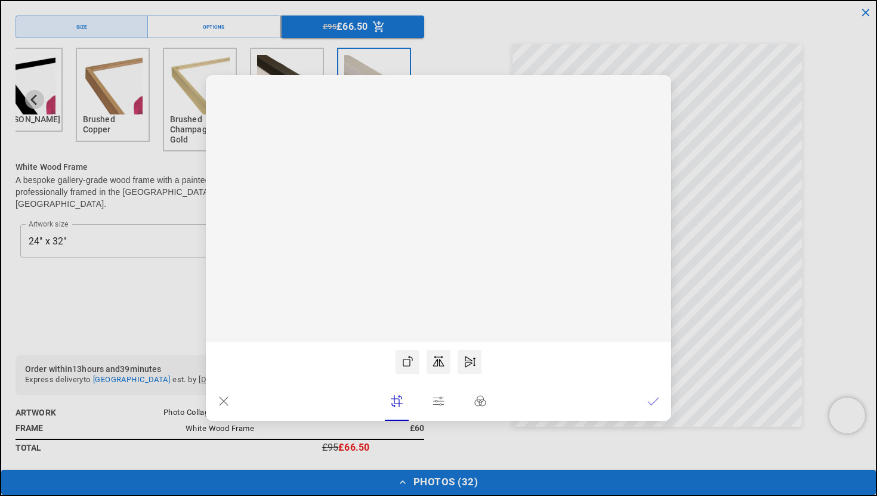
scroll to position [0, 0]
click at [654, 406] on icon at bounding box center [653, 402] width 12 height 12
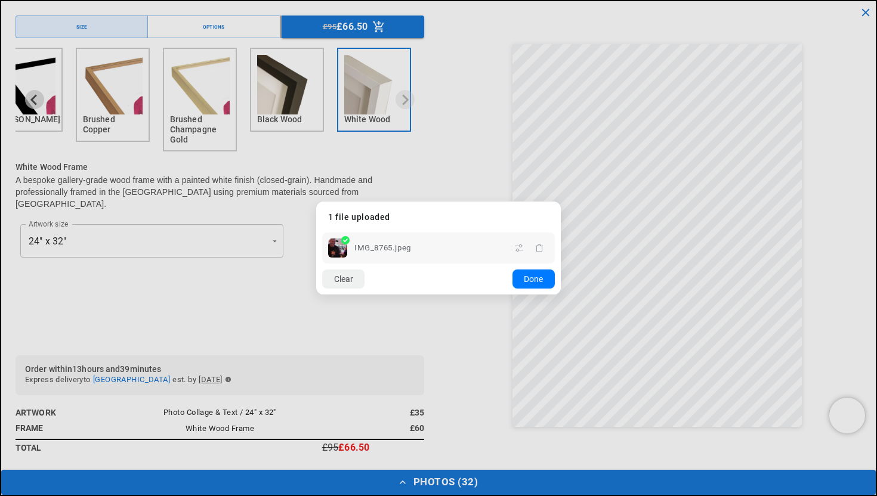
scroll to position [0, 233]
click at [533, 283] on button "Done" at bounding box center [533, 279] width 42 height 19
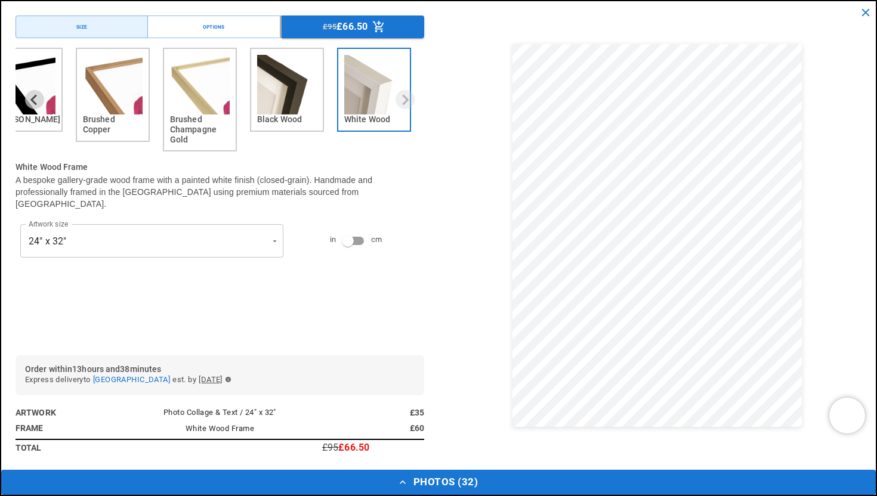
scroll to position [0, 0]
click at [443, 481] on button "Photos ( 32 )" at bounding box center [438, 482] width 875 height 25
drag, startPoint x: 715, startPoint y: 466, endPoint x: 645, endPoint y: 298, distance: 182.4
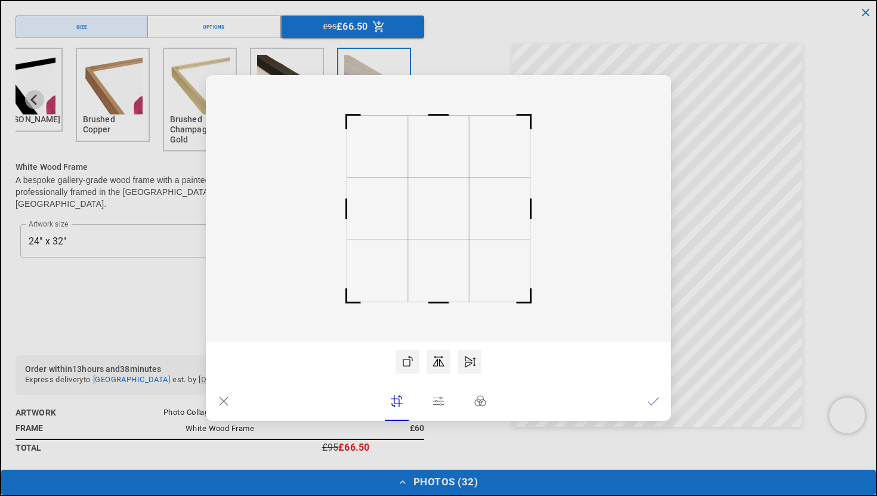
scroll to position [0, 465]
click at [650, 403] on icon at bounding box center [653, 401] width 11 height 7
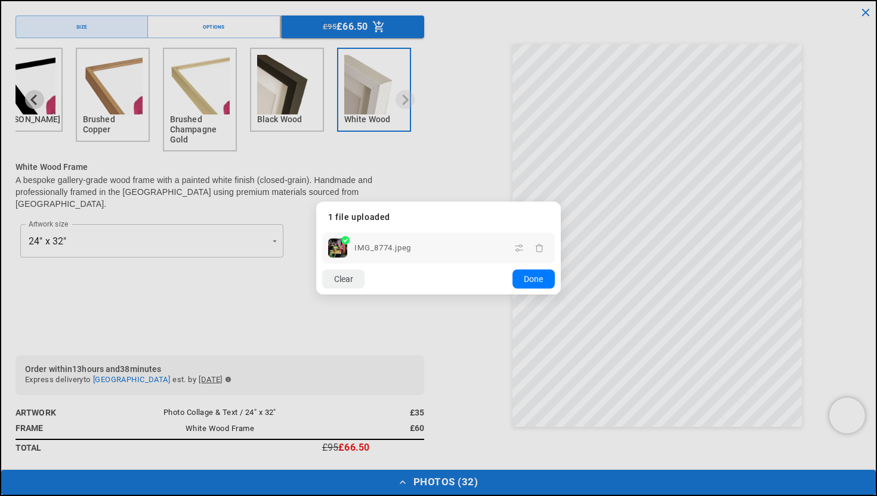
scroll to position [0, 233]
click at [513, 295] on dialog "Drop files here From device From link Camera Dropbox Google Drive Cancel Powere…" at bounding box center [438, 248] width 245 height 93
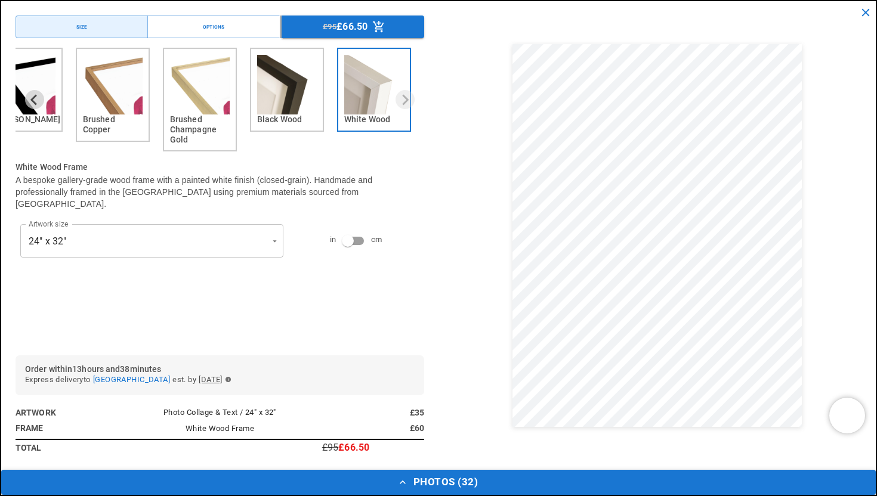
click at [412, 489] on button "Photos ( 32 )" at bounding box center [438, 482] width 875 height 25
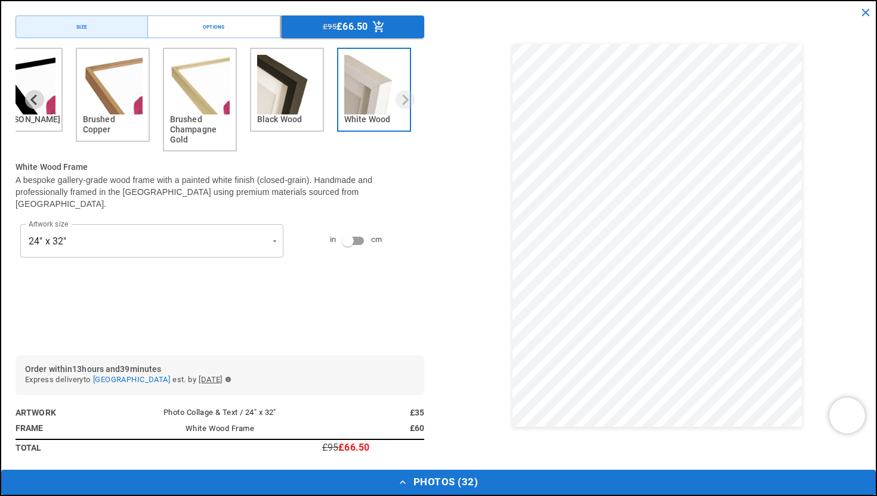
scroll to position [0, 465]
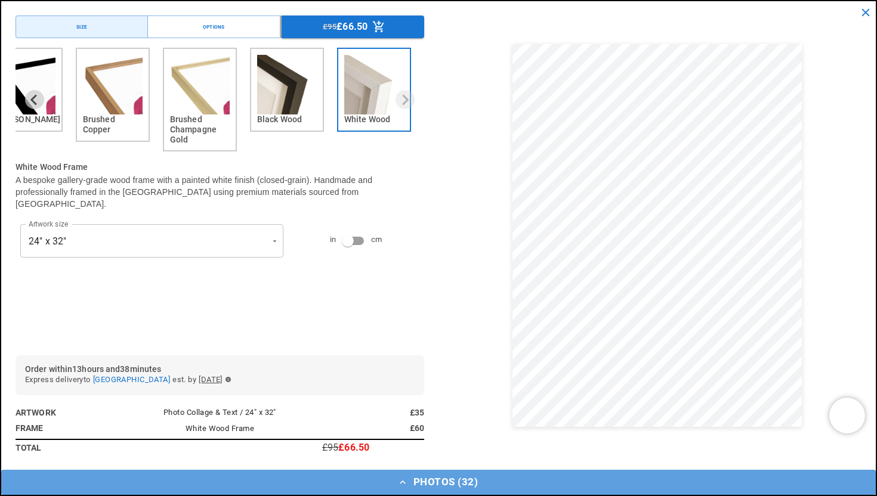
click at [400, 485] on icon "button" at bounding box center [403, 483] width 12 height 12
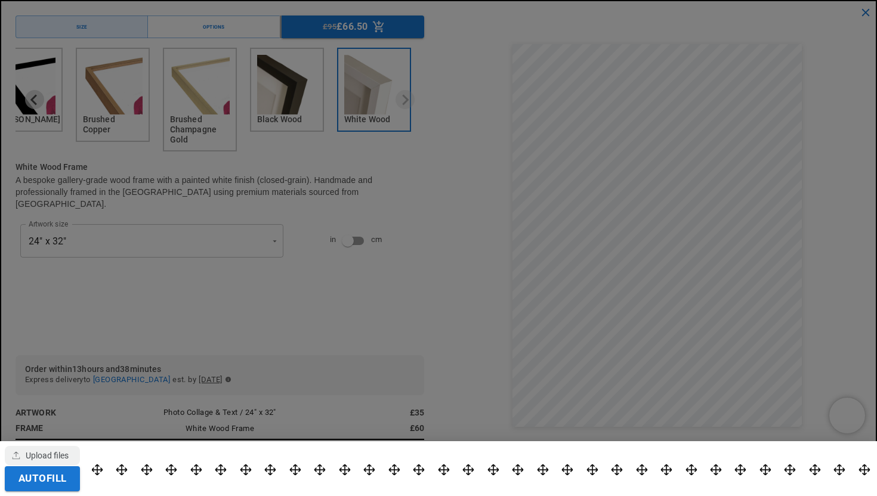
scroll to position [0, 0]
click at [360, 466] on div at bounding box center [482, 469] width 780 height 42
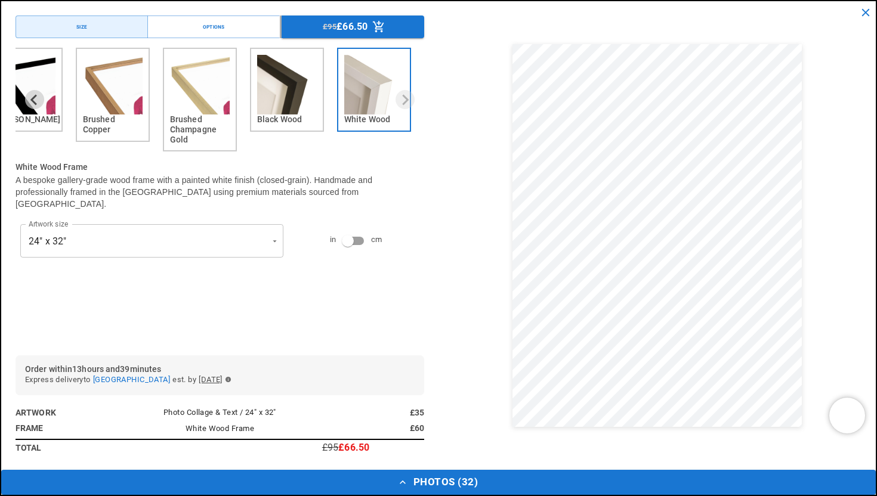
scroll to position [0, 233]
click at [411, 481] on button "Photos ( 32 )" at bounding box center [438, 482] width 875 height 25
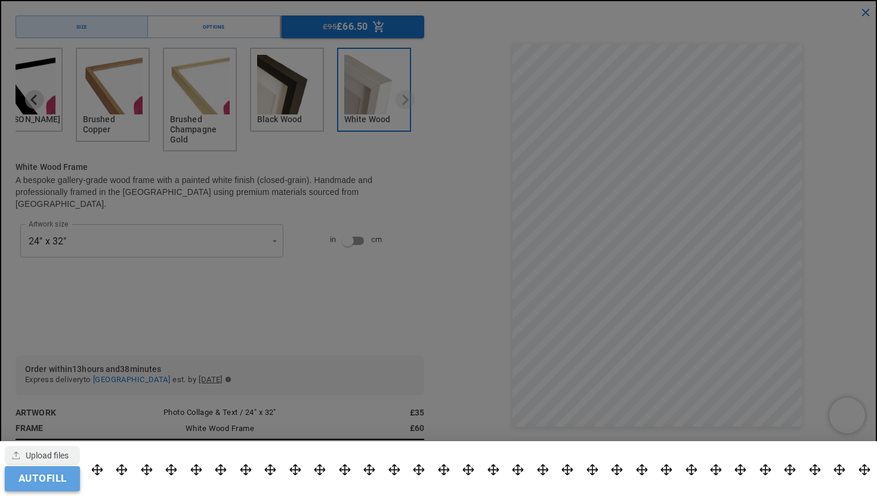
click at [75, 480] on button "Autofill" at bounding box center [42, 479] width 75 height 25
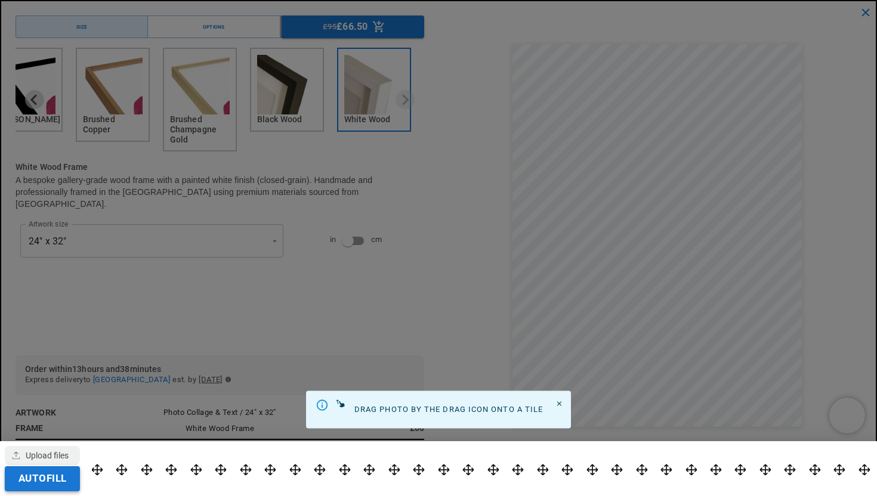
scroll to position [0, 0]
click at [563, 400] on icon "Close" at bounding box center [559, 404] width 8 height 8
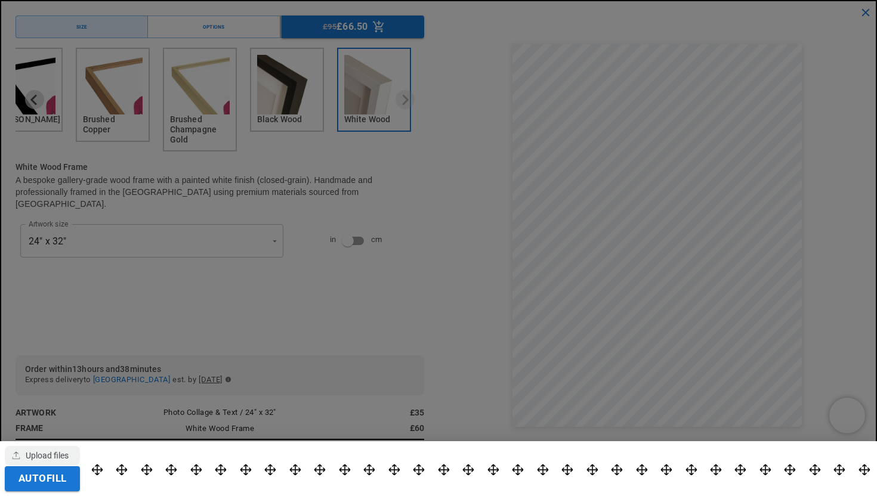
scroll to position [0, 233]
click at [63, 479] on button "Autofill" at bounding box center [42, 479] width 75 height 25
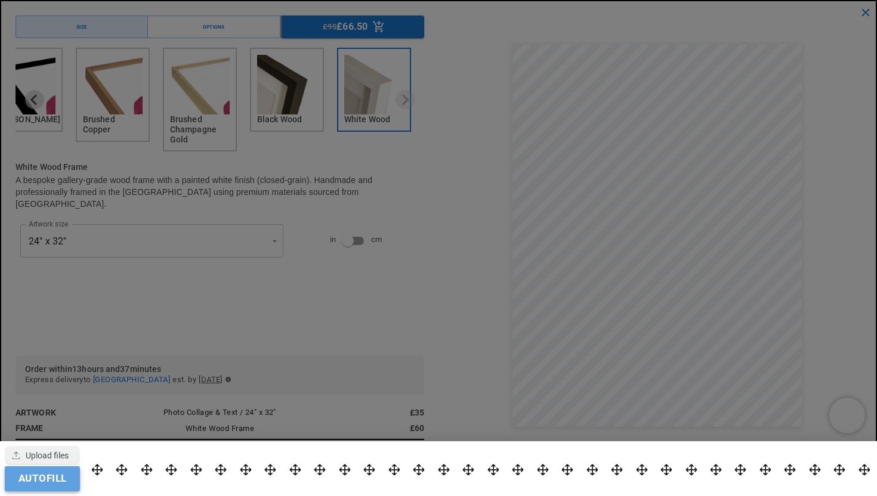
click at [63, 479] on button "Autofill" at bounding box center [42, 479] width 75 height 25
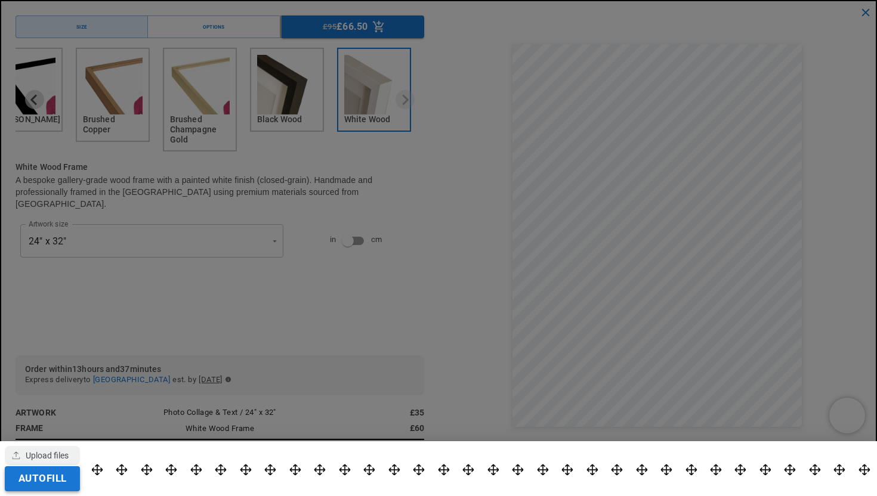
click at [63, 479] on button "Autofill" at bounding box center [42, 479] width 75 height 25
